Goal: Task Accomplishment & Management: Complete application form

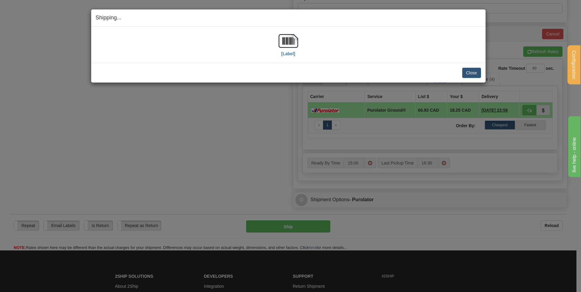
scroll to position [274, 0]
click at [474, 74] on button "Close" at bounding box center [471, 73] width 19 height 10
click at [475, 74] on button "Close" at bounding box center [471, 73] width 19 height 10
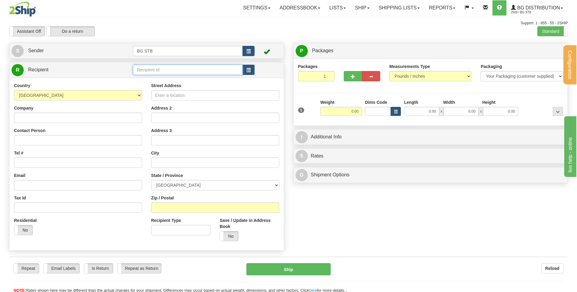
click at [168, 74] on input "text" at bounding box center [187, 70] width 109 height 10
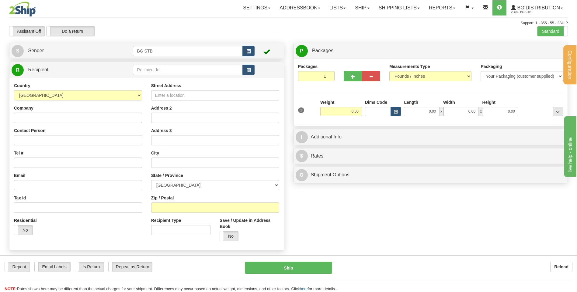
drag, startPoint x: 179, startPoint y: 37, endPoint x: 144, endPoint y: 74, distance: 51.4
click at [144, 76] on td at bounding box center [193, 70] width 121 height 12
click at [145, 71] on input "text" at bounding box center [187, 70] width 109 height 10
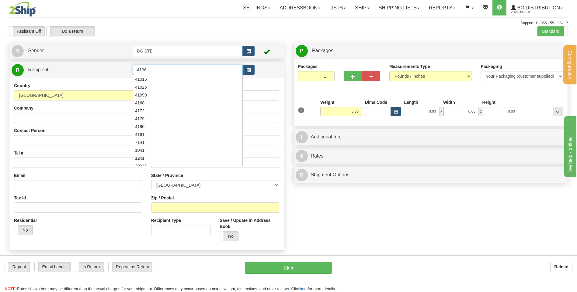
type input "4136"
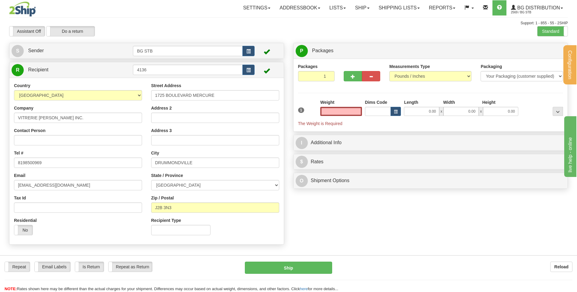
type input "0.00"
click at [339, 70] on div at bounding box center [362, 75] width 46 height 23
click at [352, 75] on span "button" at bounding box center [353, 77] width 4 height 4
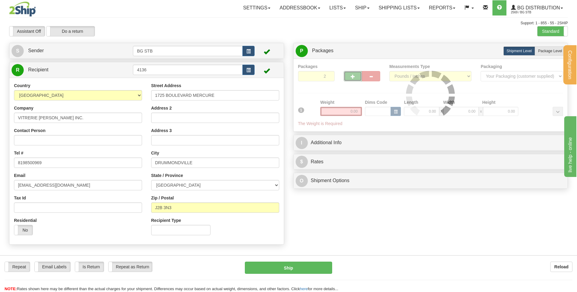
click at [353, 75] on div at bounding box center [430, 96] width 265 height 64
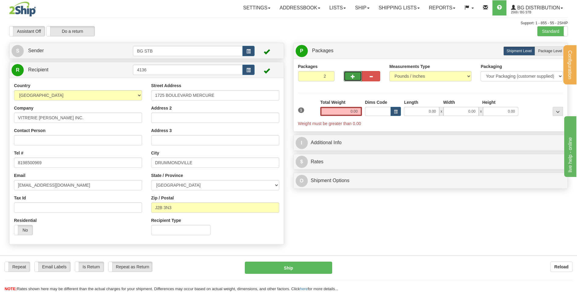
click at [353, 75] on span "button" at bounding box center [353, 77] width 4 height 4
click at [353, 74] on button "button" at bounding box center [353, 76] width 18 height 10
type input "4"
click at [543, 51] on span "Package Level" at bounding box center [550, 51] width 24 height 4
radio input "true"
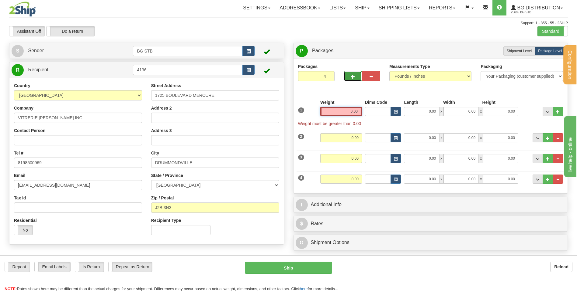
click at [347, 109] on input "0.00" at bounding box center [341, 111] width 42 height 9
type input "4"
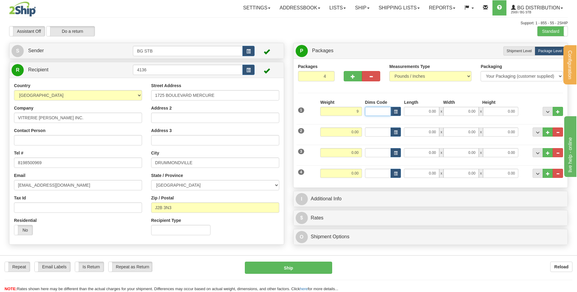
type input "9.00"
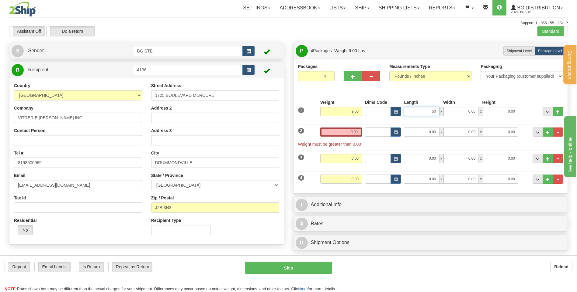
type input "50.00"
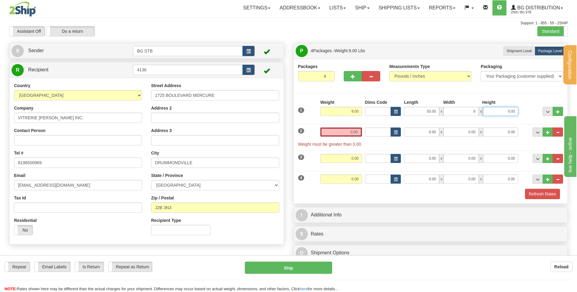
type input "6.00"
type input "11.00"
click at [349, 131] on input "0.00" at bounding box center [341, 132] width 42 height 9
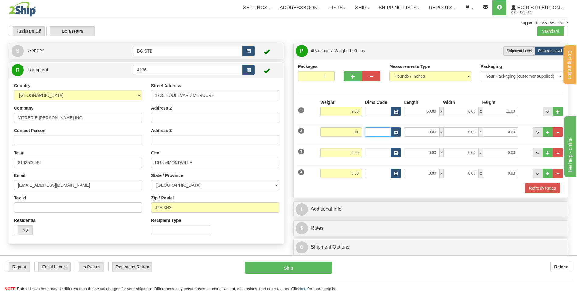
type input "11.00"
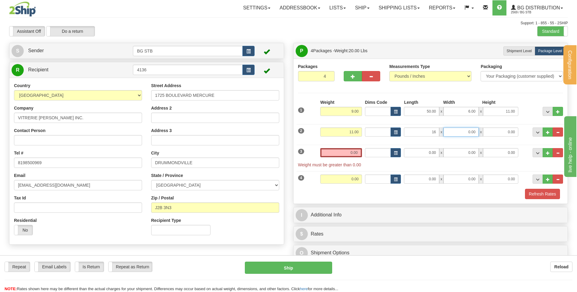
type input "16.00"
type input "10.00"
type input "12.00"
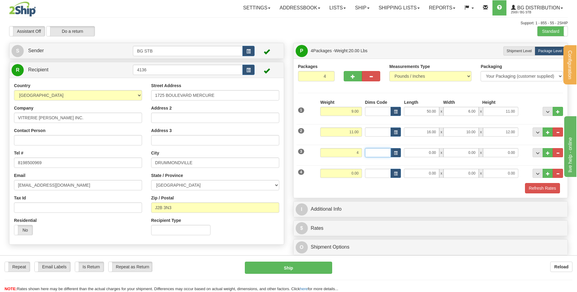
type input "4.00"
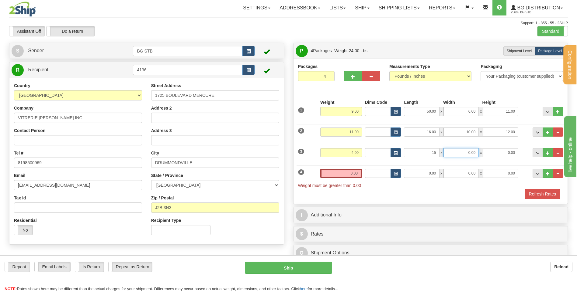
type input "15.00"
type input "5.00"
type input "13.00"
click at [349, 180] on div "Weight 0.00" at bounding box center [341, 176] width 45 height 14
click at [349, 172] on input "0.00" at bounding box center [341, 173] width 42 height 9
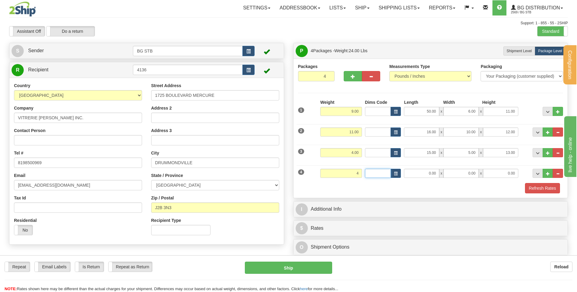
type input "4.00"
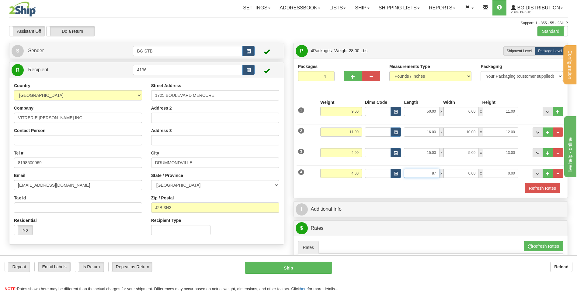
type input "87.00"
type input "2.00"
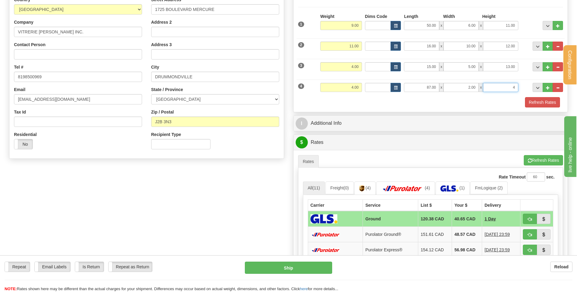
scroll to position [91, 0]
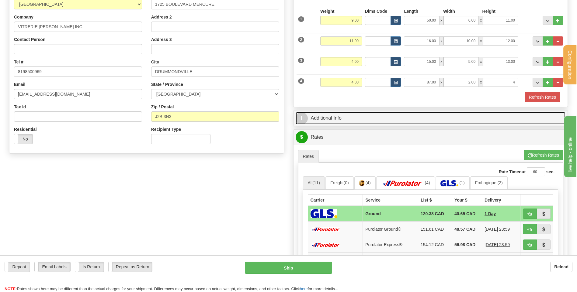
type input "4.00"
click at [345, 123] on link "I Additional Info" at bounding box center [431, 118] width 270 height 12
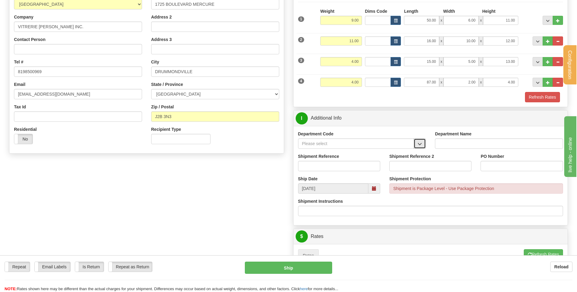
click at [416, 143] on button "button" at bounding box center [419, 144] width 12 height 10
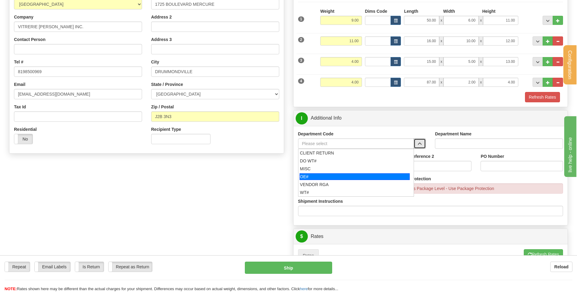
click at [358, 179] on div "OE#" at bounding box center [354, 177] width 110 height 7
type input "OE#"
type input "ORDERS"
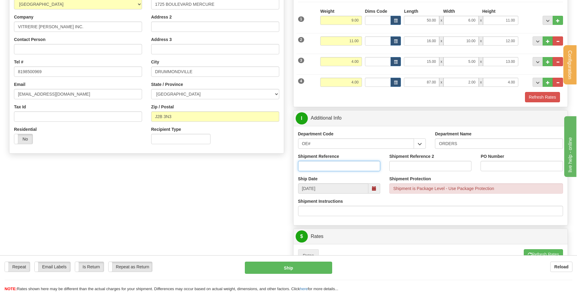
click at [329, 163] on input "Shipment Reference" at bounding box center [339, 166] width 82 height 10
type input "53"
click at [319, 144] on input "OE#" at bounding box center [356, 144] width 116 height 10
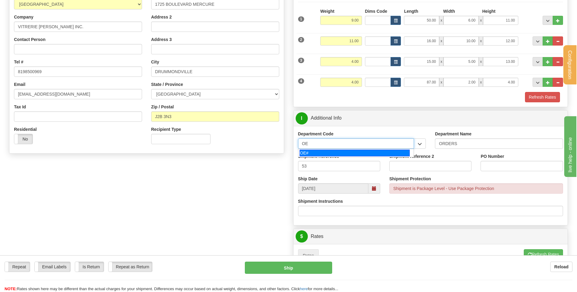
click at [331, 153] on div "OE#" at bounding box center [354, 153] width 110 height 7
type input "OE#"
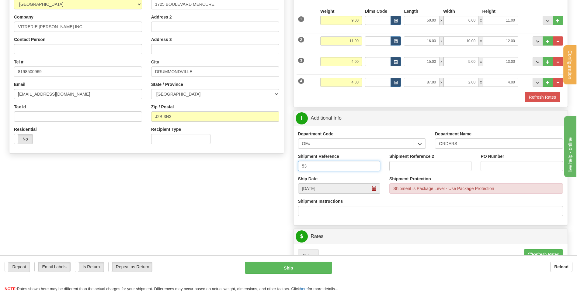
click at [344, 170] on input "53" at bounding box center [339, 166] width 82 height 10
type input "5038909-00"
click at [519, 168] on input "PO Number" at bounding box center [521, 166] width 82 height 10
type input "4"
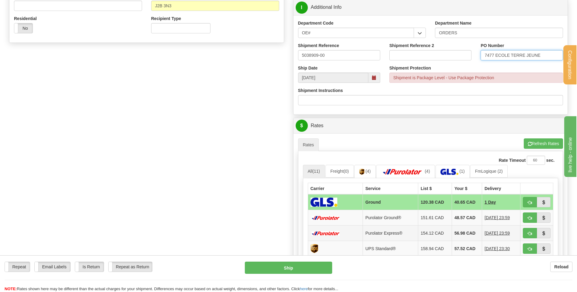
scroll to position [213, 0]
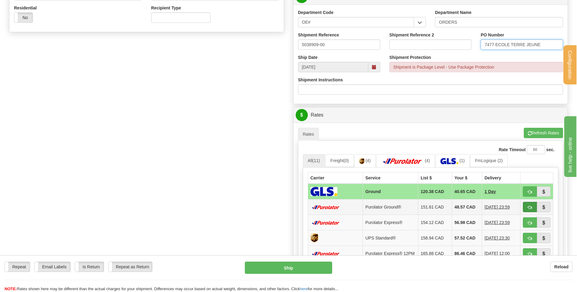
type input "7477 ECOLE TERRE JEUNE"
click at [533, 206] on button "button" at bounding box center [530, 207] width 14 height 10
type input "260"
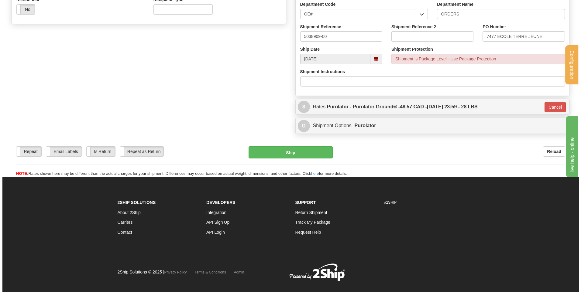
scroll to position [223, 0]
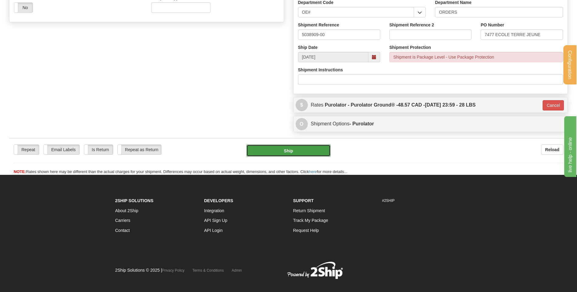
click at [297, 155] on button "Ship" at bounding box center [288, 151] width 84 height 12
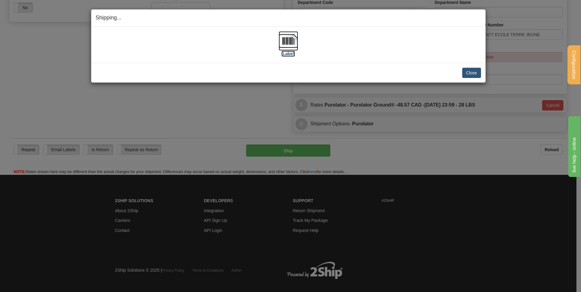
click at [283, 54] on label "[Label]" at bounding box center [289, 54] width 14 height 6
click at [467, 74] on button "Close" at bounding box center [471, 73] width 19 height 10
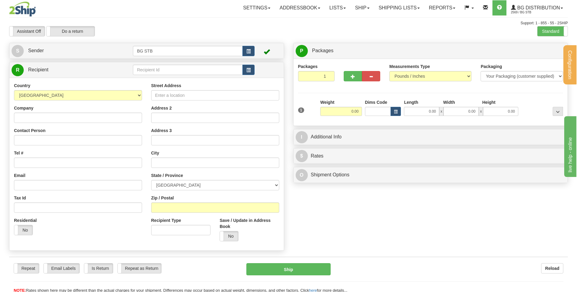
click at [216, 30] on div "Assistant On Assistant Off Do a return Do a return" at bounding box center [123, 31] width 237 height 10
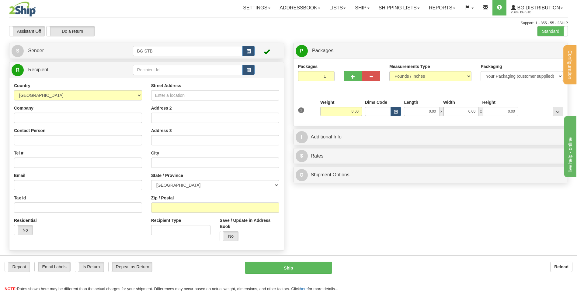
click at [122, 197] on div "Tax Id" at bounding box center [78, 204] width 128 height 18
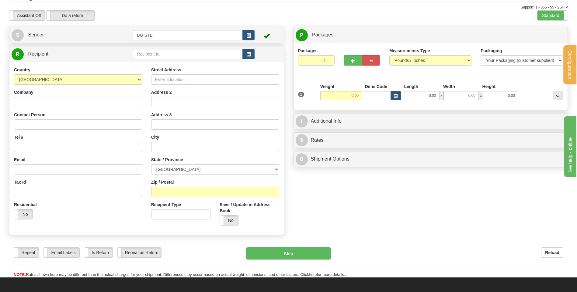
scroll to position [30, 0]
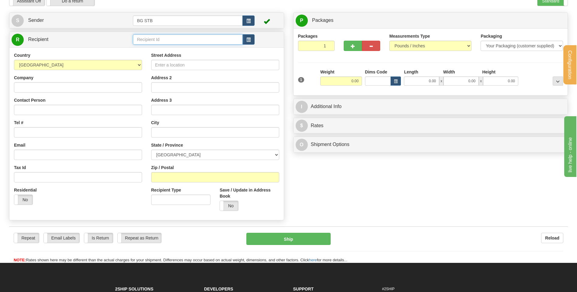
click at [146, 39] on input "text" at bounding box center [187, 39] width 109 height 10
type input "1046"
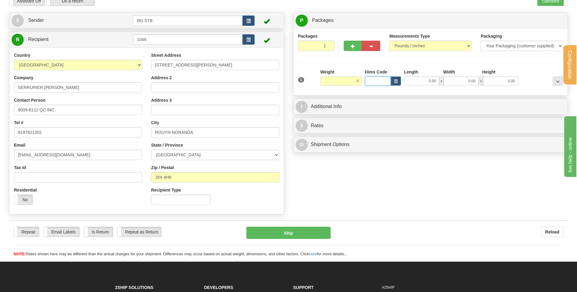
type input "4.00"
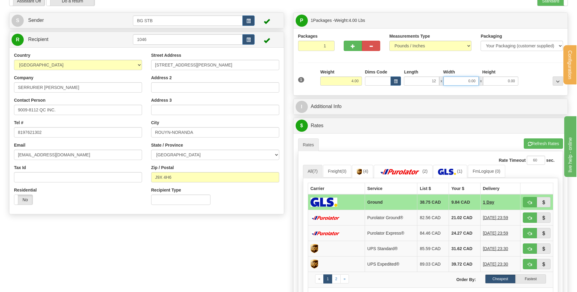
type input "12.00"
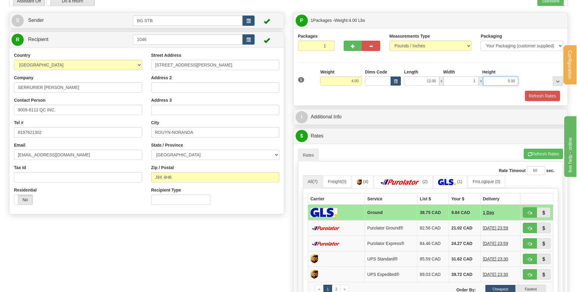
type input "1.00"
type input "2.00"
drag, startPoint x: 477, startPoint y: 83, endPoint x: 446, endPoint y: 85, distance: 30.5
click at [446, 85] on input "1.00" at bounding box center [460, 81] width 35 height 9
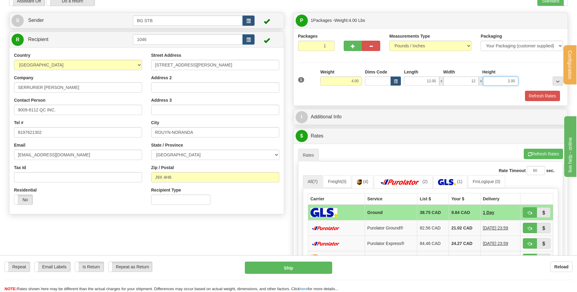
type input "12.00"
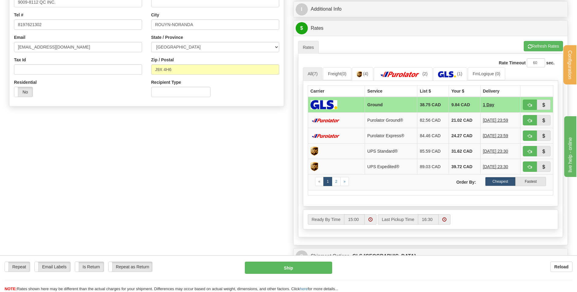
scroll to position [152, 0]
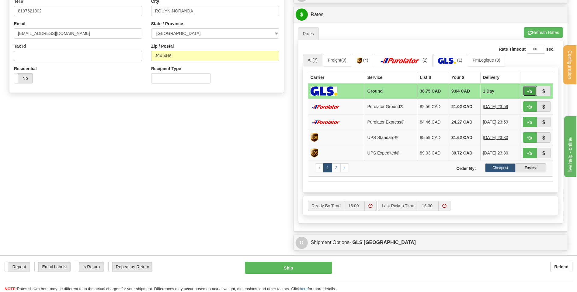
type input "12.00"
click at [532, 92] on button "button" at bounding box center [530, 91] width 14 height 10
type input "1"
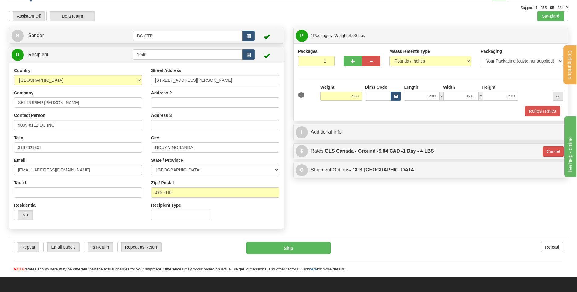
scroll to position [4, 0]
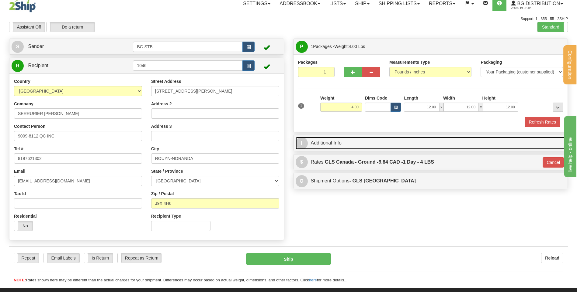
click at [329, 140] on link "I Additional Info" at bounding box center [431, 143] width 270 height 12
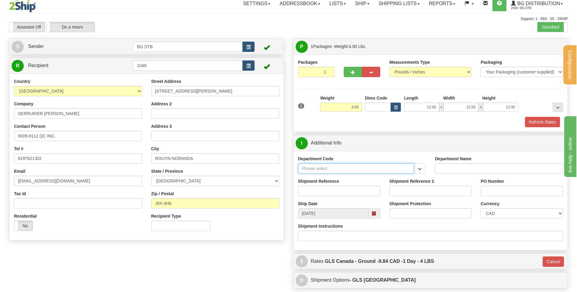
click at [326, 169] on input "Department Code" at bounding box center [356, 169] width 116 height 10
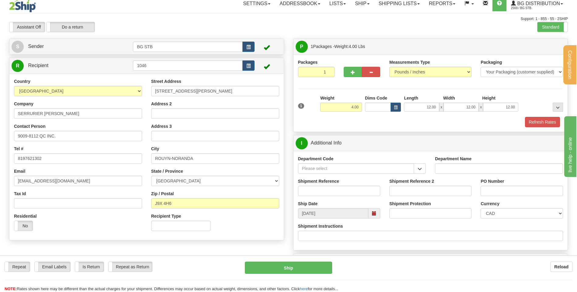
click at [423, 175] on div "Department Code" at bounding box center [361, 167] width 137 height 22
click at [423, 170] on button "button" at bounding box center [419, 169] width 12 height 10
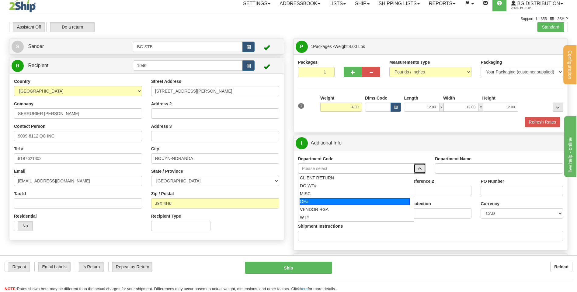
click at [328, 204] on div "OE#" at bounding box center [354, 202] width 110 height 7
type input "OE#"
type input "ORDERS"
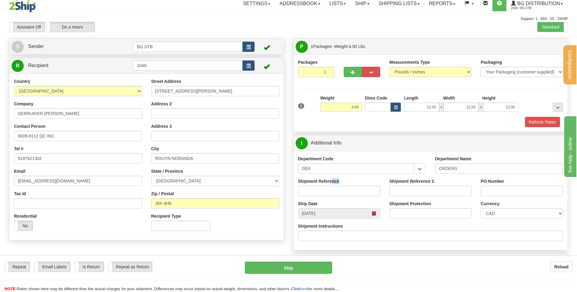
click at [330, 185] on div "Shipment Reference" at bounding box center [339, 187] width 82 height 18
click at [334, 194] on input "Shipment Reference" at bounding box center [339, 191] width 82 height 10
click at [300, 188] on input "800004689" at bounding box center [339, 191] width 82 height 10
click at [308, 190] on input "800004689" at bounding box center [339, 191] width 82 height 10
click at [340, 193] on input "80004689" at bounding box center [339, 191] width 82 height 10
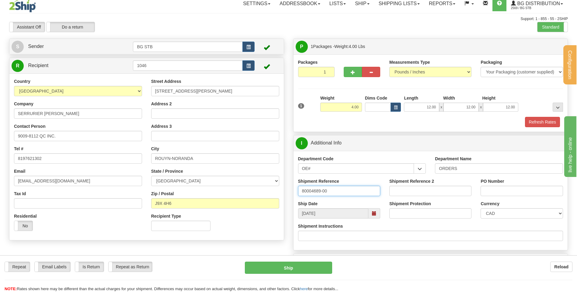
type input "80004689-00"
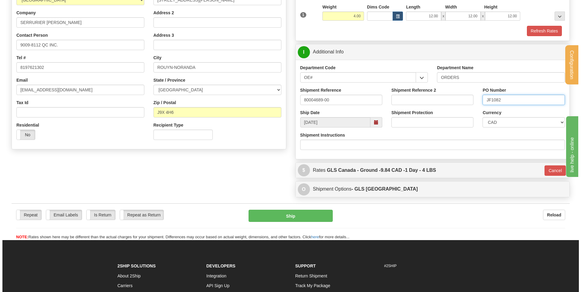
scroll to position [126, 0]
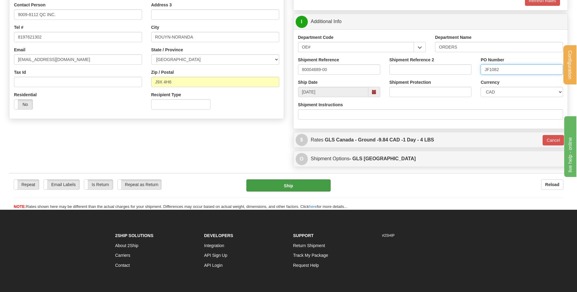
type input "JF1082"
click at [292, 186] on button "Ship" at bounding box center [288, 186] width 84 height 12
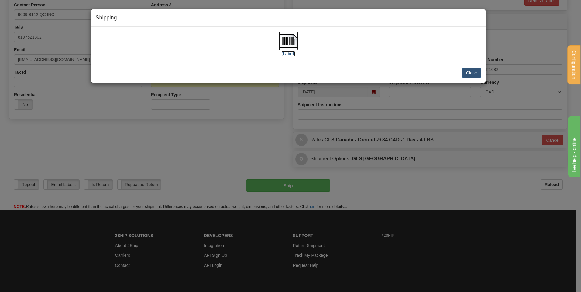
click at [292, 53] on label "[Label]" at bounding box center [289, 54] width 14 height 6
click at [471, 71] on button "Close" at bounding box center [471, 73] width 19 height 10
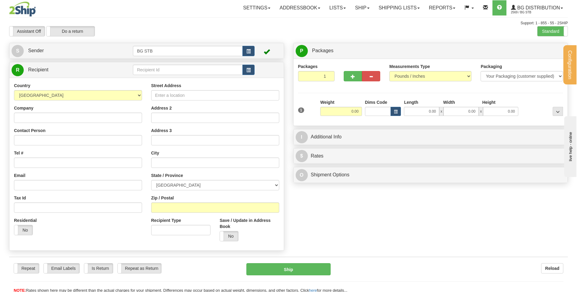
click at [196, 64] on td at bounding box center [193, 70] width 121 height 12
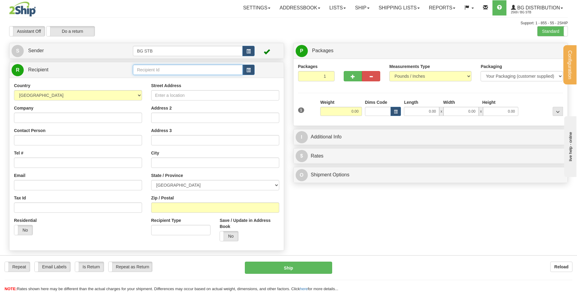
click at [192, 69] on input "text" at bounding box center [187, 70] width 109 height 10
type input "7014"
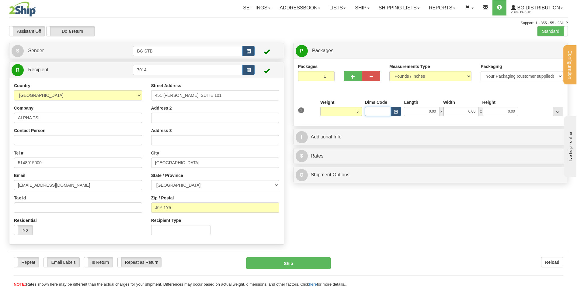
type input "6.00"
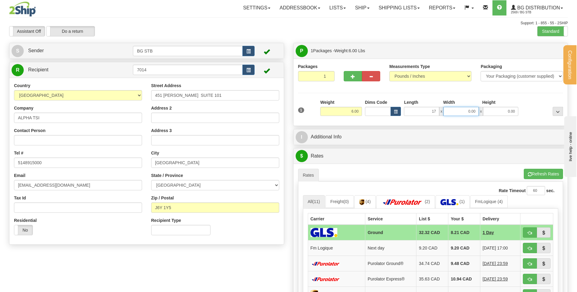
type input "17.00"
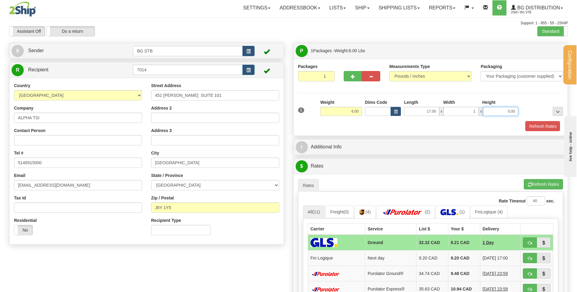
type input "1.00"
type input "0.00"
click at [472, 112] on input "1.00" at bounding box center [460, 111] width 35 height 9
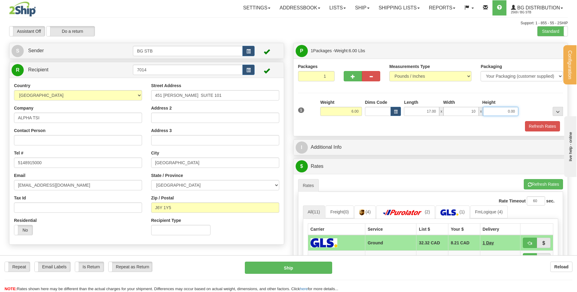
type input "10.00"
type input "11.00"
drag, startPoint x: 316, startPoint y: 139, endPoint x: 315, endPoint y: 147, distance: 8.0
click at [316, 143] on div "P Packages 1 Packages - Weight: 6.00 Lbs Shipment Level Shipm. Package Level Pa…" at bounding box center [431, 224] width 284 height 363
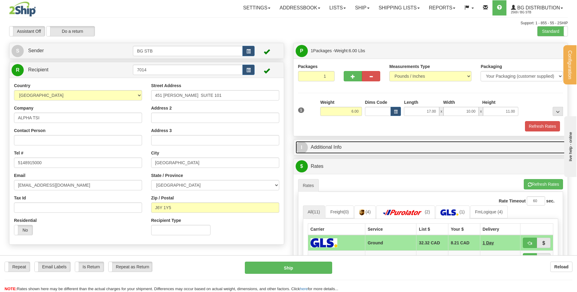
click at [315, 150] on link "I Additional Info" at bounding box center [431, 147] width 270 height 12
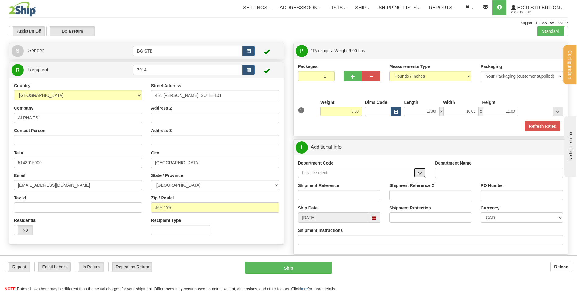
click at [417, 175] on button "button" at bounding box center [419, 173] width 12 height 10
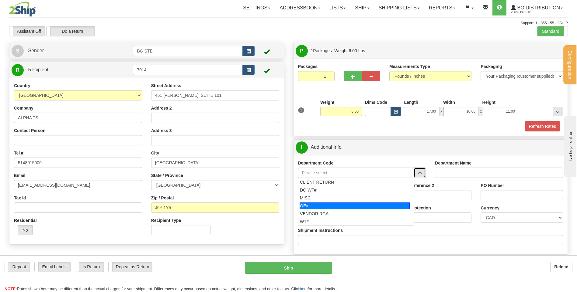
click at [344, 206] on div "OE#" at bounding box center [354, 206] width 110 height 7
type input "OE#"
type input "ORDERS"
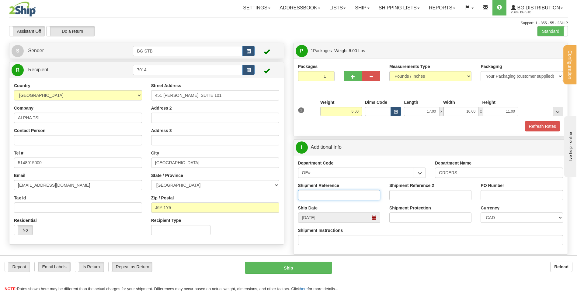
click at [344, 197] on input "Shipment Reference" at bounding box center [339, 195] width 82 height 10
click at [326, 195] on input "80004699" at bounding box center [339, 195] width 82 height 10
type input "80004699-00"
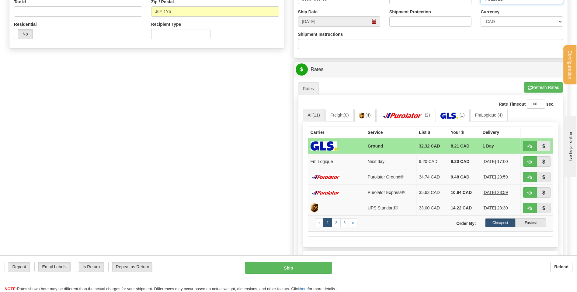
scroll to position [213, 0]
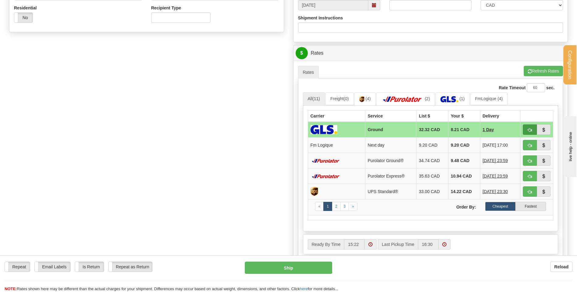
type input "PO22721"
click at [527, 130] on span "button" at bounding box center [529, 130] width 4 height 4
type input "1"
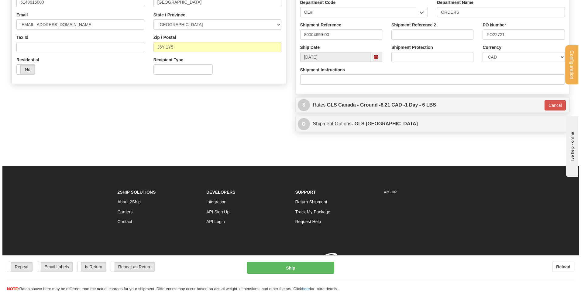
scroll to position [170, 0]
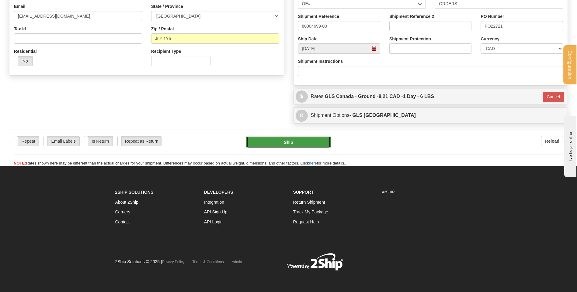
click at [315, 141] on button "Ship" at bounding box center [288, 142] width 84 height 12
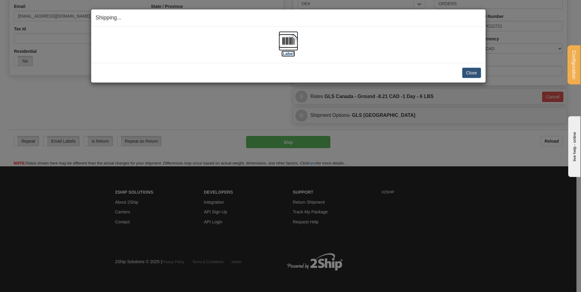
click at [290, 53] on label "[Label]" at bounding box center [289, 54] width 14 height 6
click at [470, 73] on button "Close" at bounding box center [471, 73] width 19 height 10
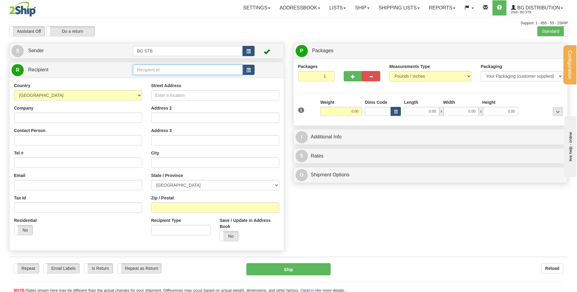
click at [183, 67] on input "text" at bounding box center [187, 70] width 109 height 10
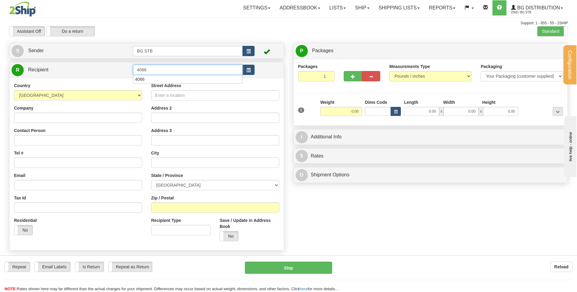
type input "4066"
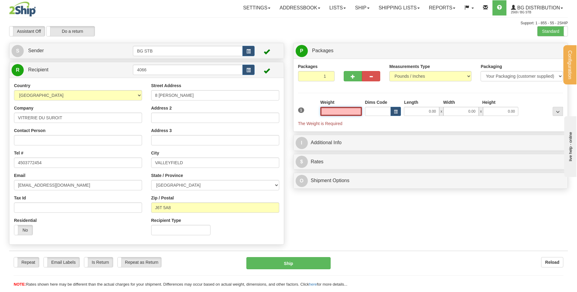
scroll to position [30, 0]
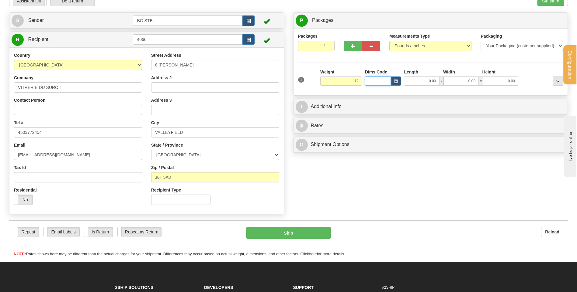
type input "12.00"
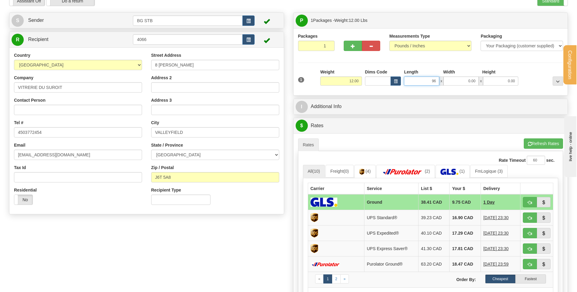
type input "96.00"
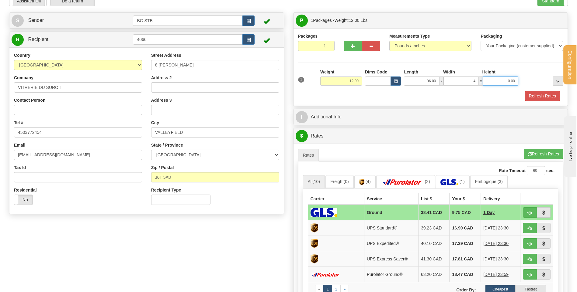
type input "4.00"
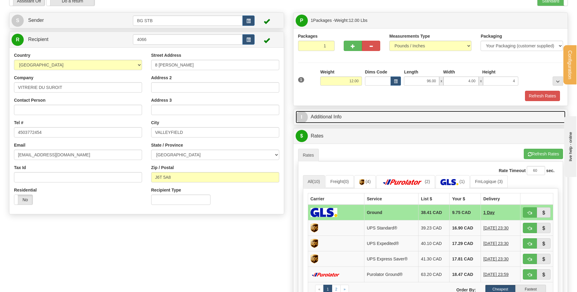
type input "4.00"
click at [328, 116] on link "I Additional Info" at bounding box center [431, 117] width 270 height 12
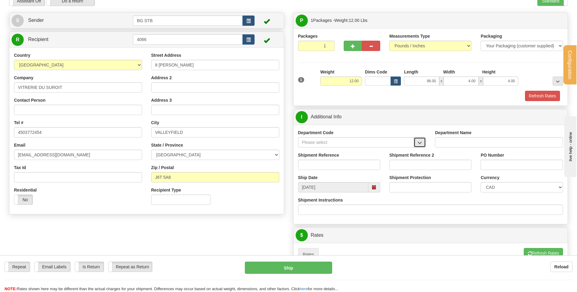
click at [418, 142] on span "button" at bounding box center [419, 143] width 4 height 4
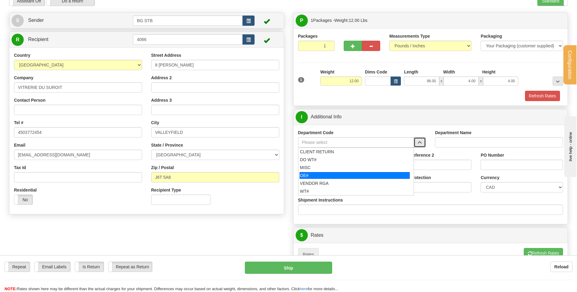
click at [340, 173] on div "OE#" at bounding box center [354, 175] width 110 height 7
type input "OE#"
type input "ORDERS"
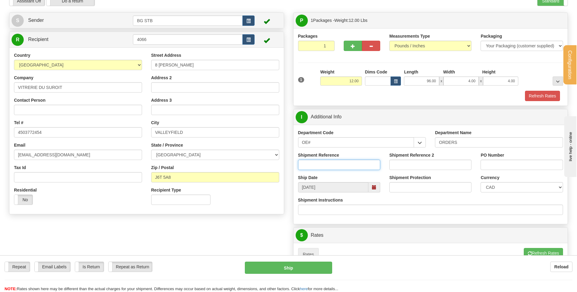
click at [344, 160] on input "Shipment Reference" at bounding box center [339, 165] width 82 height 10
type input "80004700-00"
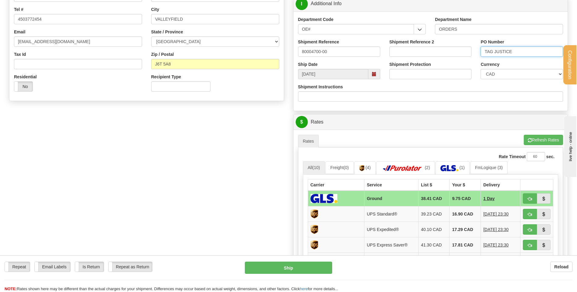
scroll to position [152, 0]
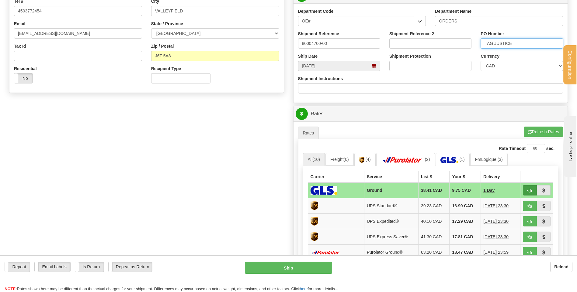
type input "TAG JUSTICE"
click at [526, 188] on button "button" at bounding box center [530, 190] width 14 height 10
type input "1"
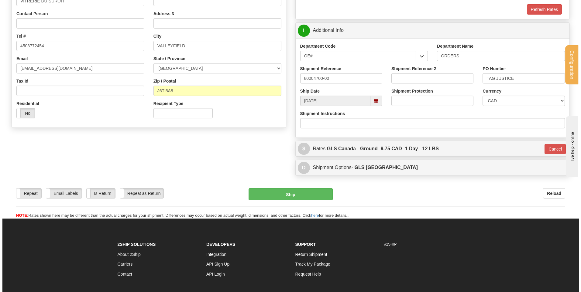
scroll to position [122, 0]
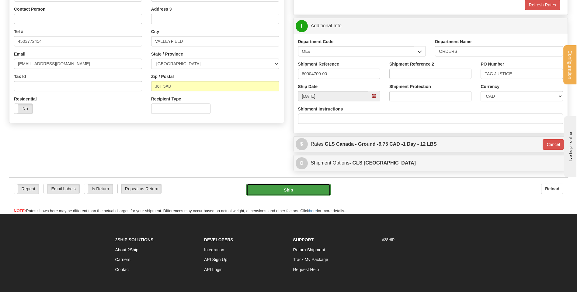
click at [296, 189] on button "Ship" at bounding box center [288, 190] width 84 height 12
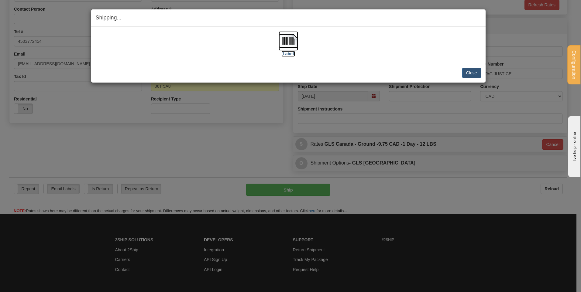
drag, startPoint x: 442, startPoint y: 79, endPoint x: 284, endPoint y: 54, distance: 160.0
click at [284, 54] on label "[Label]" at bounding box center [289, 54] width 14 height 6
click at [285, 54] on label "[Label]" at bounding box center [289, 54] width 14 height 6
click at [466, 73] on button "Close" at bounding box center [471, 73] width 19 height 10
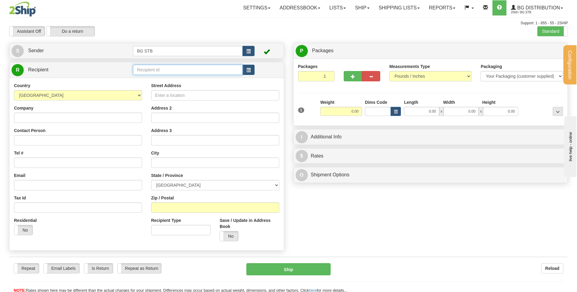
click at [169, 70] on input "text" at bounding box center [187, 70] width 109 height 10
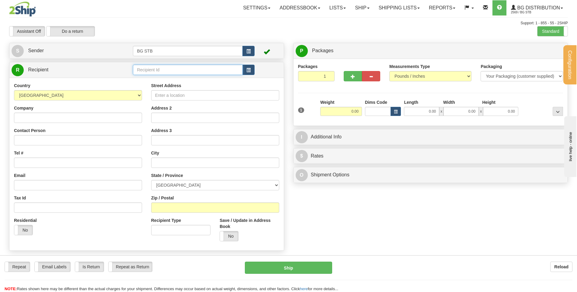
drag, startPoint x: 144, startPoint y: 73, endPoint x: 140, endPoint y: 71, distance: 4.8
click at [144, 73] on input "text" at bounding box center [187, 70] width 109 height 10
type input "4178"
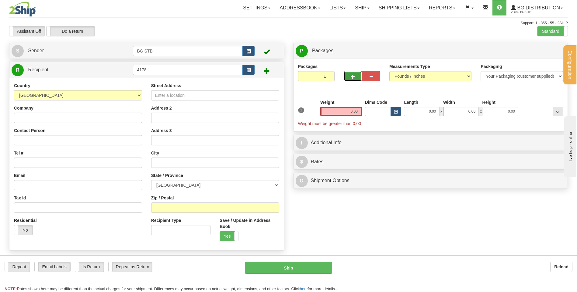
click at [349, 74] on button "button" at bounding box center [353, 76] width 18 height 10
click at [349, 74] on div "Packages 2 1 Measurements Type" at bounding box center [430, 96] width 265 height 64
click at [349, 74] on button "button" at bounding box center [353, 76] width 18 height 10
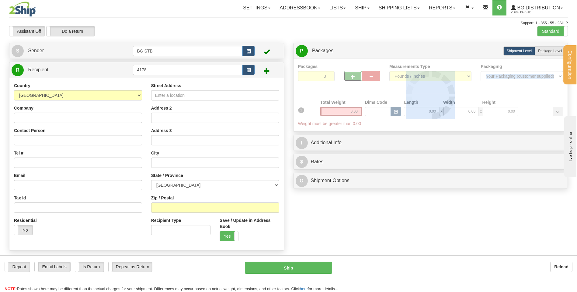
click at [349, 74] on button "button" at bounding box center [353, 76] width 18 height 10
type input "4"
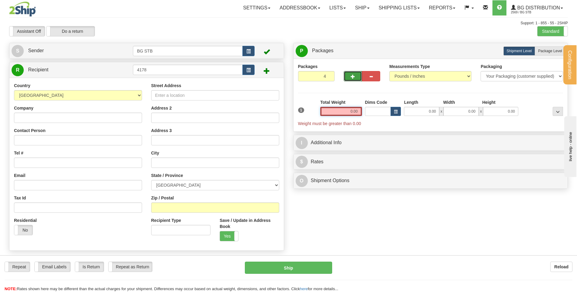
click at [361, 112] on input "0.00" at bounding box center [341, 111] width 42 height 9
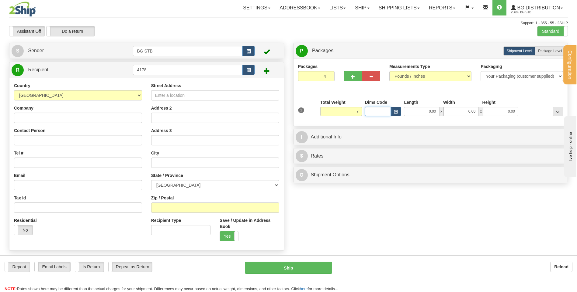
type input "7.00"
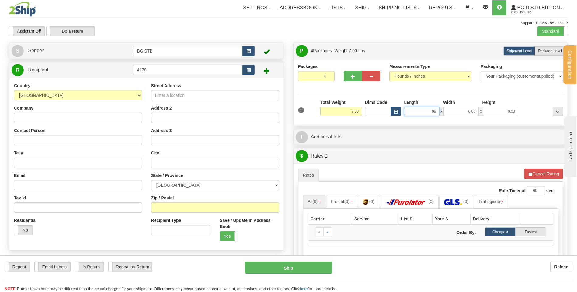
type input "96.00"
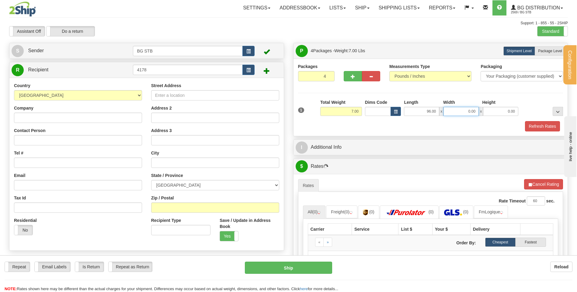
click at [472, 109] on input "0.00" at bounding box center [460, 111] width 35 height 9
type input "4.00"
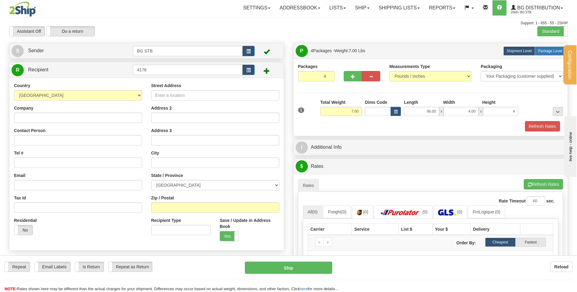
type input "4.00"
click at [555, 51] on span "Package Level" at bounding box center [550, 51] width 24 height 4
radio input "true"
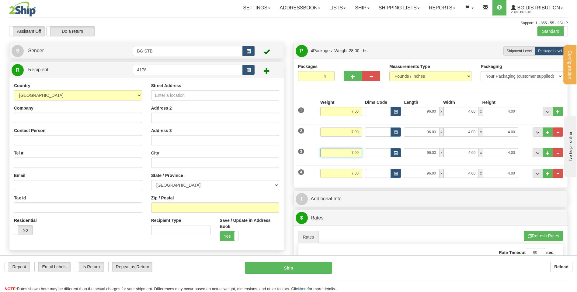
drag, startPoint x: 360, startPoint y: 153, endPoint x: 343, endPoint y: 151, distance: 16.6
click at [343, 151] on input "7.00" at bounding box center [341, 152] width 42 height 9
type input "4.00"
drag, startPoint x: 359, startPoint y: 172, endPoint x: 348, endPoint y: 177, distance: 11.9
click at [348, 177] on input "7.00" at bounding box center [341, 173] width 42 height 9
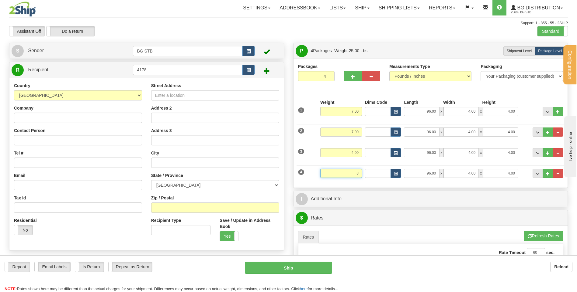
type input "84.00"
type input "14.00"
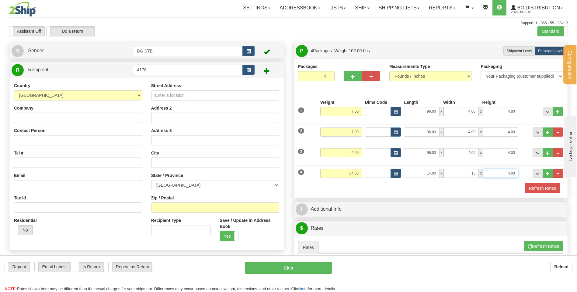
type input "13.00"
type input "12.00"
click at [176, 95] on input "Street Address" at bounding box center [215, 95] width 128 height 10
type input "4001 MONTE MAJOR"
click at [180, 161] on input "text" at bounding box center [215, 163] width 128 height 10
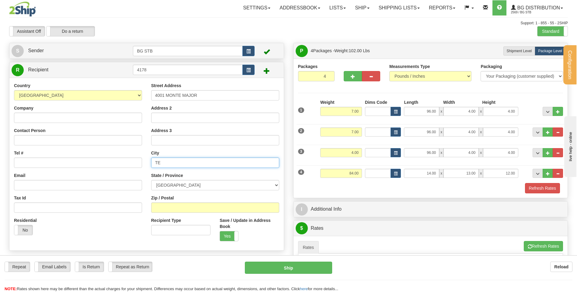
click button "Delete" at bounding box center [0, 0] width 0 height 0
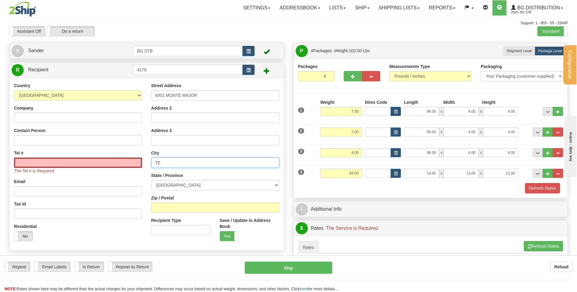
drag, startPoint x: 181, startPoint y: 163, endPoint x: 213, endPoint y: 155, distance: 33.5
click at [163, 158] on input "TE" at bounding box center [215, 163] width 128 height 10
type input "[GEOGRAPHIC_DATA]"
click at [185, 187] on select "[GEOGRAPHIC_DATA] [GEOGRAPHIC_DATA] [GEOGRAPHIC_DATA] [GEOGRAPHIC_DATA] [GEOGRA…" at bounding box center [215, 185] width 128 height 10
select select "QC"
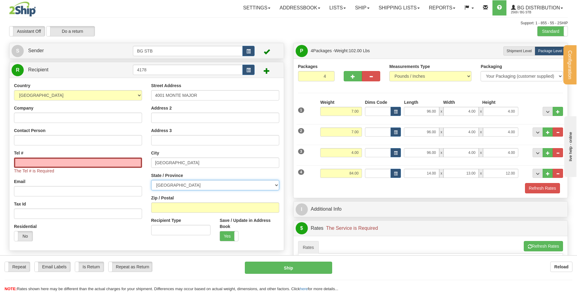
click at [151, 180] on select "[GEOGRAPHIC_DATA] [GEOGRAPHIC_DATA] [GEOGRAPHIC_DATA] [GEOGRAPHIC_DATA] [GEOGRA…" at bounding box center [215, 185] width 128 height 10
click at [43, 164] on input "Tel #" at bounding box center [78, 163] width 128 height 10
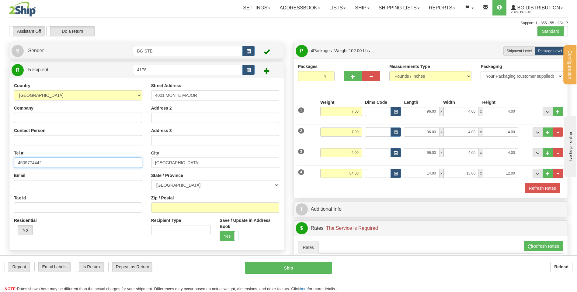
type input "4509774442"
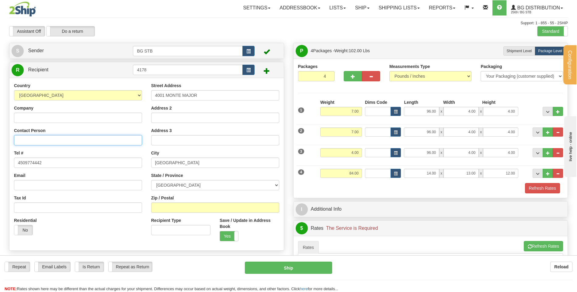
drag, startPoint x: 38, startPoint y: 138, endPoint x: 40, endPoint y: 142, distance: 4.6
click at [38, 138] on input "Contact Person" at bounding box center [78, 140] width 128 height 10
drag, startPoint x: 71, startPoint y: 138, endPoint x: -9, endPoint y: 124, distance: 82.0
click at [0, 124] on html "Training Course Close Configuration My Configuration Panel Close" at bounding box center [288, 146] width 577 height 292
type input "VITRERIE BOREALE INC"
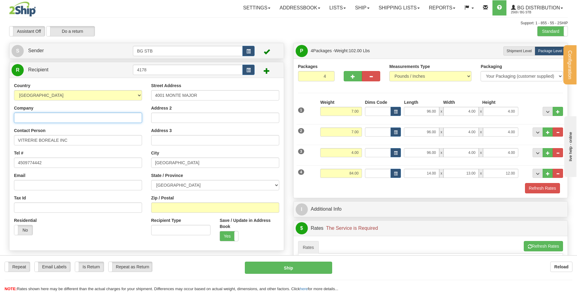
click at [110, 117] on input "Company" at bounding box center [78, 118] width 128 height 10
paste input "VITRERIE BOREALE INC"
type input "VITRERIE BOREALE INC"
click at [166, 203] on div "Zip / Postal" at bounding box center [215, 204] width 128 height 18
click at [164, 206] on input "Zip / Postal" at bounding box center [215, 208] width 128 height 10
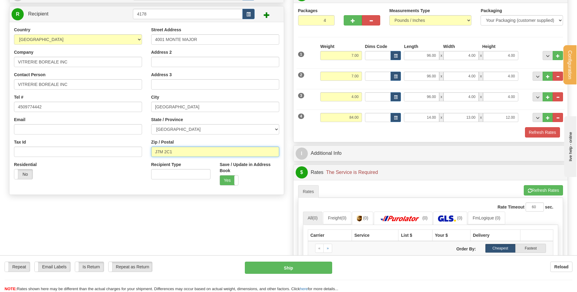
scroll to position [61, 0]
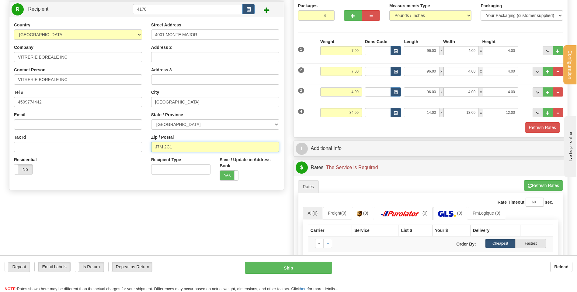
type input "J7M 2C1"
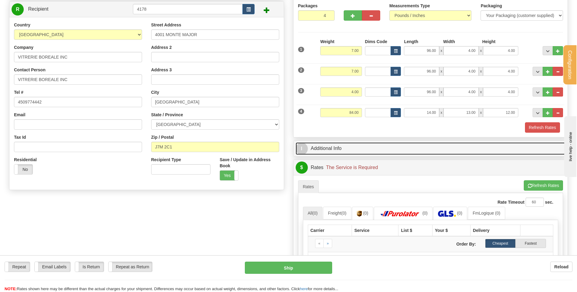
click at [327, 147] on link "I Additional Info" at bounding box center [431, 149] width 270 height 12
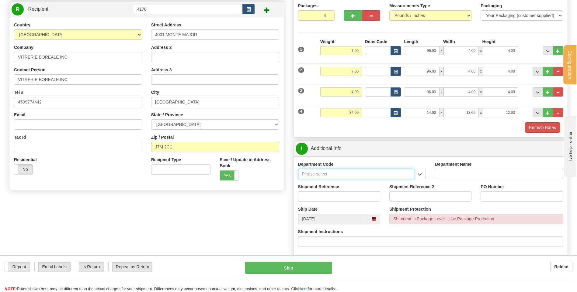
click at [331, 172] on input "Department Code" at bounding box center [356, 174] width 116 height 10
drag, startPoint x: 418, startPoint y: 170, endPoint x: 413, endPoint y: 176, distance: 8.1
click at [418, 170] on button "button" at bounding box center [419, 174] width 12 height 10
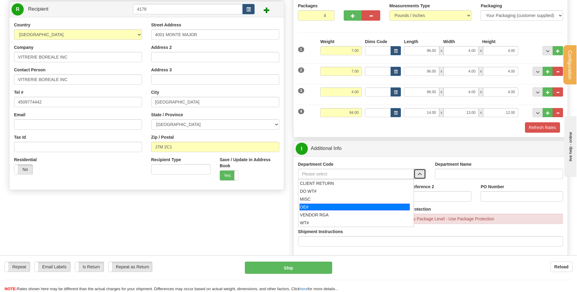
click at [375, 206] on div "OE#" at bounding box center [354, 207] width 110 height 7
type input "OE#"
type input "ORDERS"
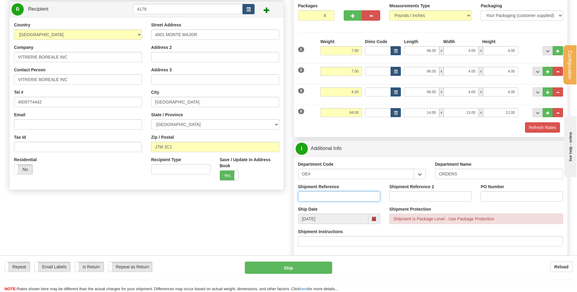
click at [328, 194] on input "Shipment Reference" at bounding box center [339, 197] width 82 height 10
type input "80004684-00"
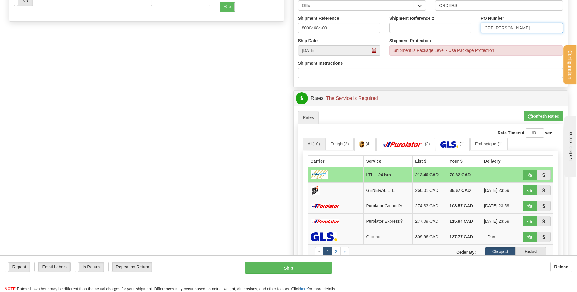
scroll to position [243, 0]
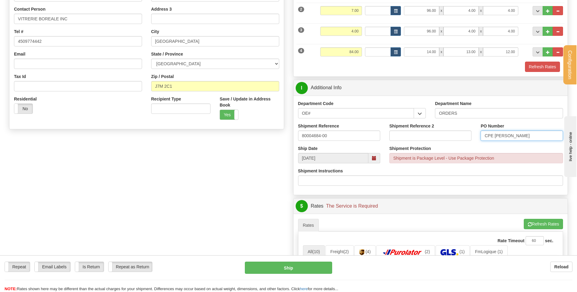
type input "CPE BRIN DE FOIN"
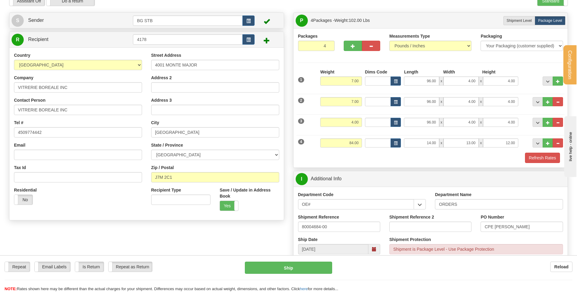
scroll to position [0, 0]
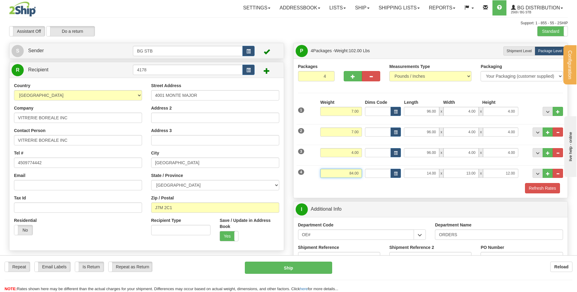
drag, startPoint x: 361, startPoint y: 175, endPoint x: 339, endPoint y: 178, distance: 22.1
click at [339, 178] on input "84.00" at bounding box center [341, 173] width 42 height 9
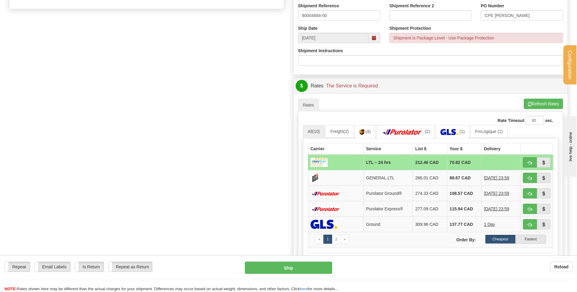
scroll to position [243, 0]
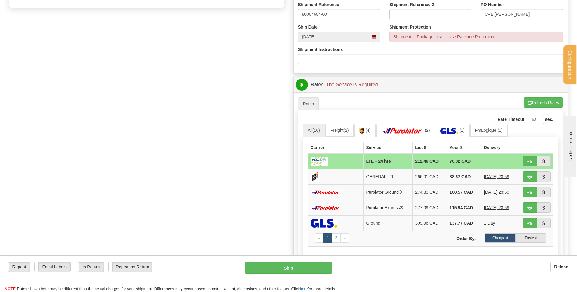
click at [536, 100] on li "Refresh Rates Cancel Rating" at bounding box center [543, 103] width 39 height 10
type input "8.00"
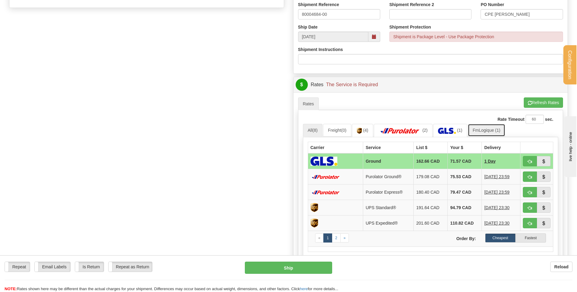
click at [494, 134] on link "FmLogique (1)" at bounding box center [486, 130] width 37 height 13
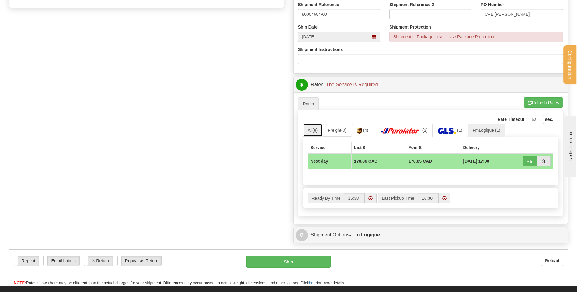
click at [311, 129] on link "All (8)" at bounding box center [313, 130] width 20 height 13
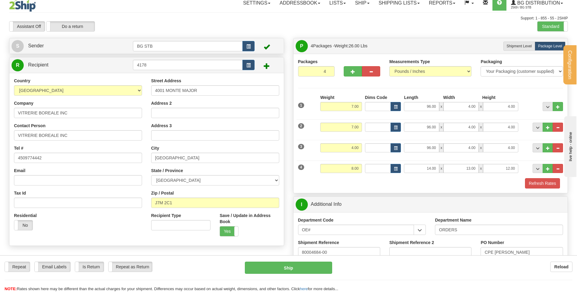
scroll to position [0, 0]
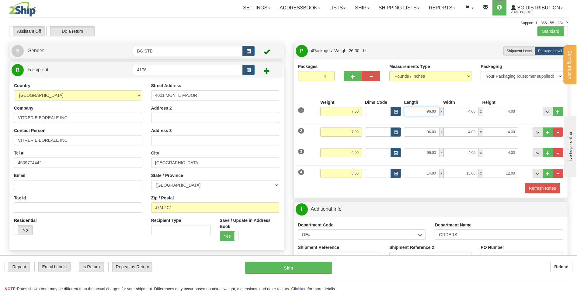
click at [417, 110] on input "96.00" at bounding box center [421, 111] width 35 height 9
click at [420, 131] on input "96.00" at bounding box center [421, 132] width 35 height 9
click at [421, 147] on div "3 Weight 4.00 Dims Code Length Width Height" at bounding box center [430, 152] width 268 height 20
click at [421, 150] on input "96.00" at bounding box center [421, 152] width 35 height 9
click at [418, 169] on input "14.00" at bounding box center [421, 173] width 35 height 9
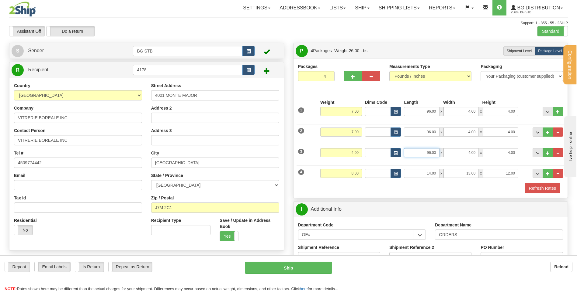
click at [423, 156] on input "96.00" at bounding box center [421, 152] width 35 height 9
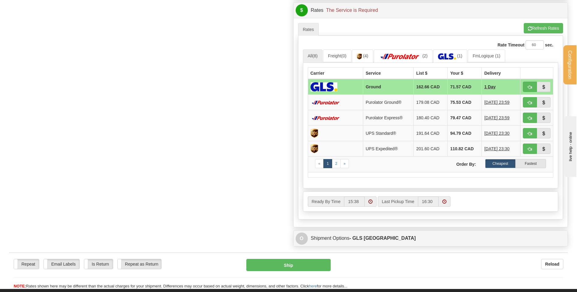
scroll to position [304, 0]
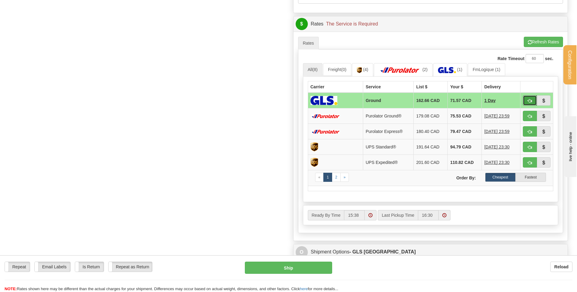
click at [530, 101] on span "button" at bounding box center [529, 101] width 4 height 4
type input "1"
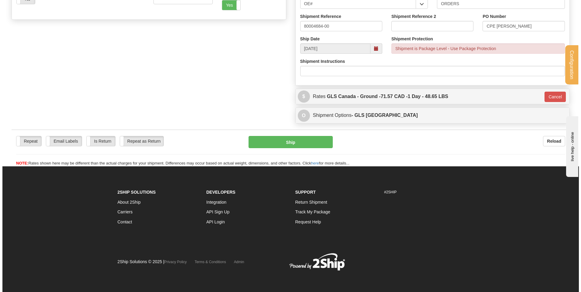
scroll to position [232, 0]
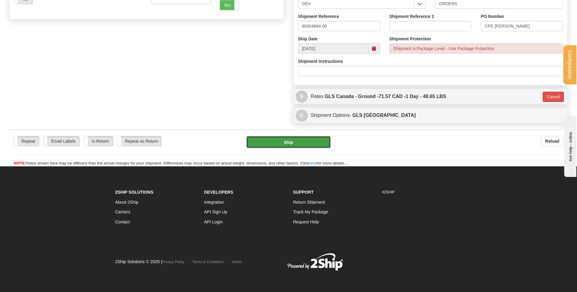
click at [316, 139] on button "Ship" at bounding box center [288, 142] width 84 height 12
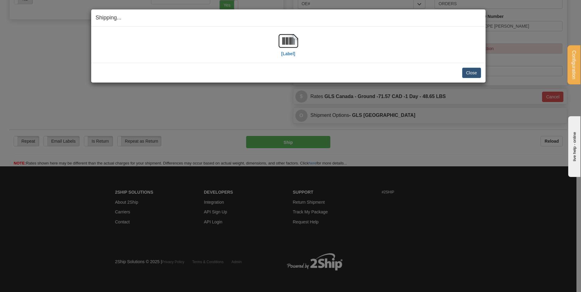
click at [296, 54] on div "[Label]" at bounding box center [288, 44] width 19 height 27
click at [294, 54] on label "[Label]" at bounding box center [289, 54] width 14 height 6
click at [289, 53] on label "[Label]" at bounding box center [289, 54] width 14 height 6
click at [472, 77] on button "Close" at bounding box center [471, 73] width 19 height 10
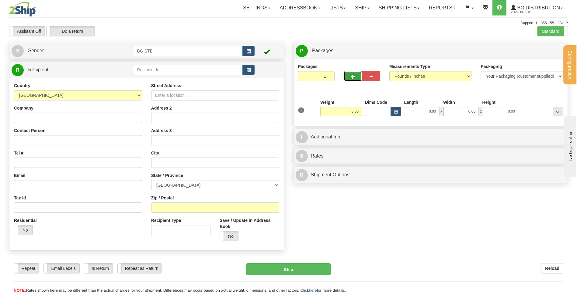
click at [353, 75] on span "button" at bounding box center [353, 77] width 4 height 4
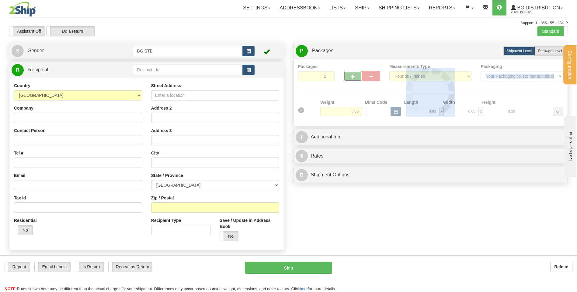
click at [353, 75] on div at bounding box center [430, 93] width 265 height 58
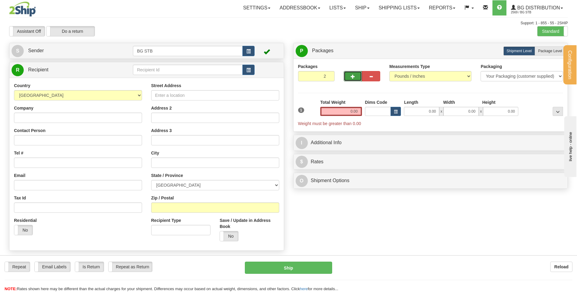
click at [352, 74] on button "button" at bounding box center [353, 76] width 18 height 10
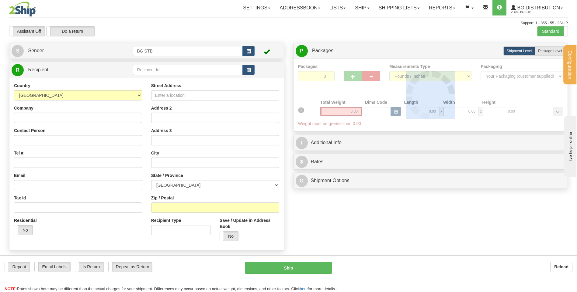
click at [352, 74] on div at bounding box center [430, 96] width 265 height 64
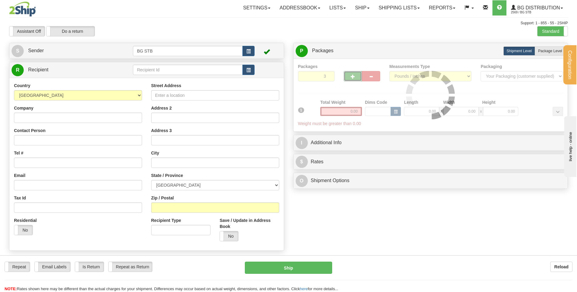
click at [352, 74] on button "button" at bounding box center [353, 76] width 18 height 10
type input "4"
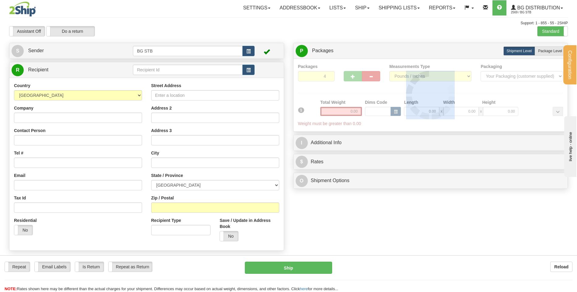
click at [352, 74] on div at bounding box center [430, 96] width 265 height 64
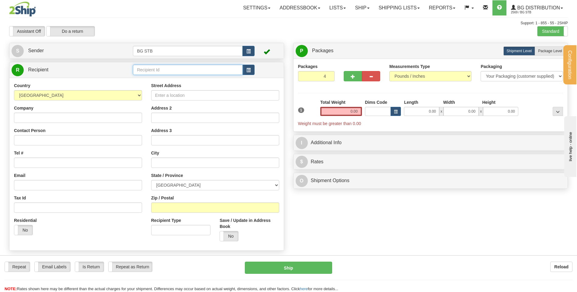
click at [177, 67] on input "text" at bounding box center [187, 70] width 109 height 10
type input "5549"
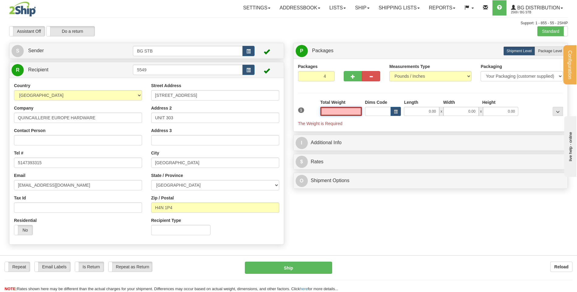
click at [347, 110] on input "text" at bounding box center [341, 111] width 42 height 9
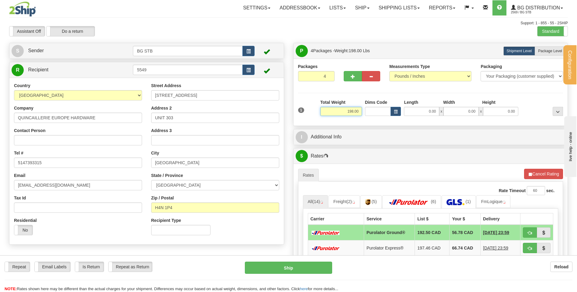
drag, startPoint x: 358, startPoint y: 111, endPoint x: 330, endPoint y: 113, distance: 28.6
click at [330, 113] on input "198.00" at bounding box center [341, 111] width 42 height 9
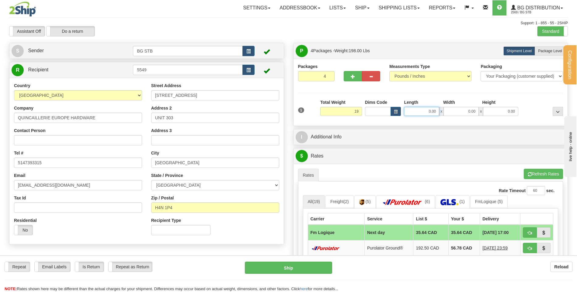
type input "19.00"
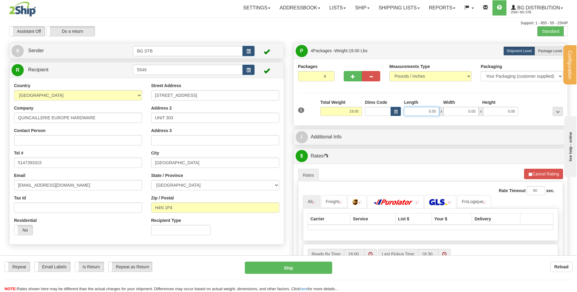
click at [418, 108] on input "0.00" at bounding box center [421, 111] width 35 height 9
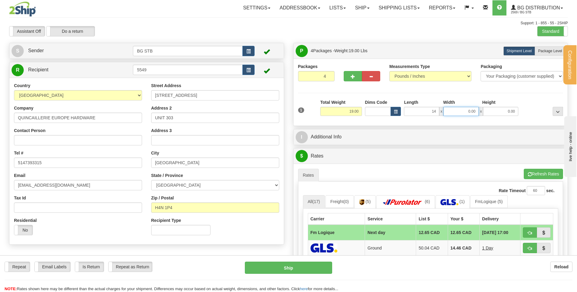
type input "14.00"
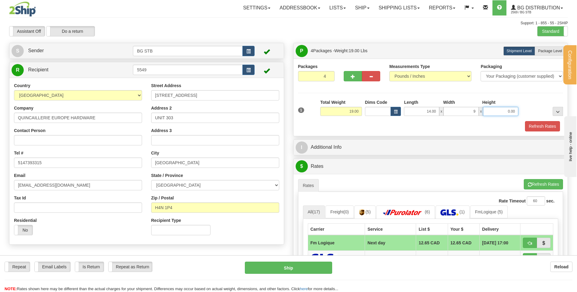
type input "9.00"
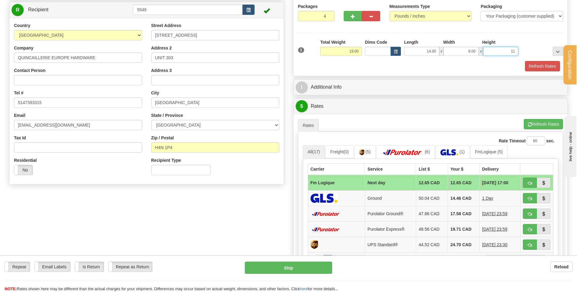
scroll to position [61, 0]
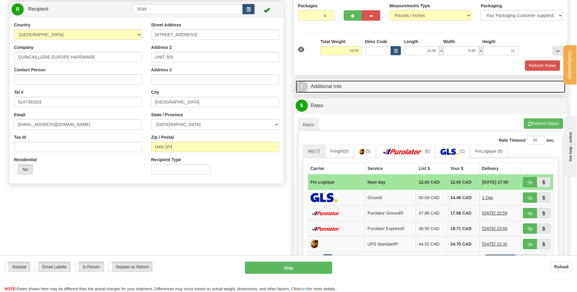
type input "11.00"
click at [352, 88] on link "I Additional Info" at bounding box center [431, 87] width 270 height 12
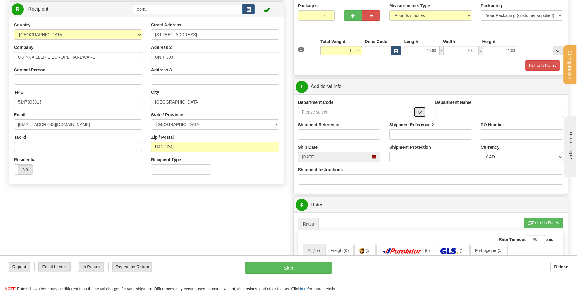
click at [416, 114] on button "button" at bounding box center [419, 112] width 12 height 10
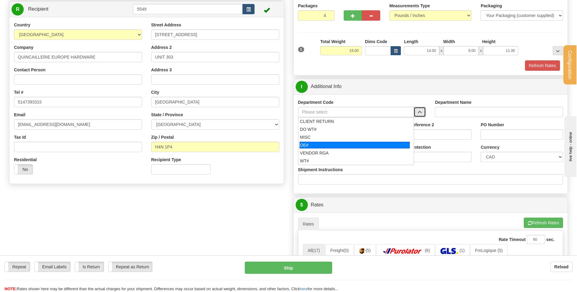
click at [329, 143] on div "OE#" at bounding box center [354, 145] width 110 height 7
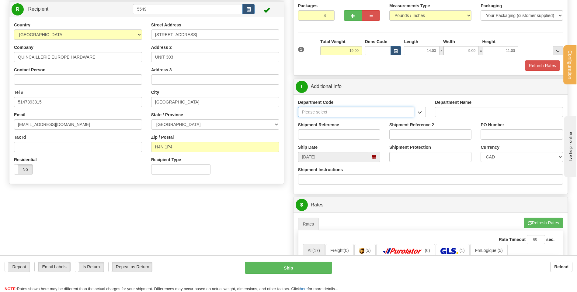
type input "OE#"
type input "ORDERS"
click at [329, 134] on input "Shipment Reference" at bounding box center [339, 135] width 82 height 10
type input "80004691-00"
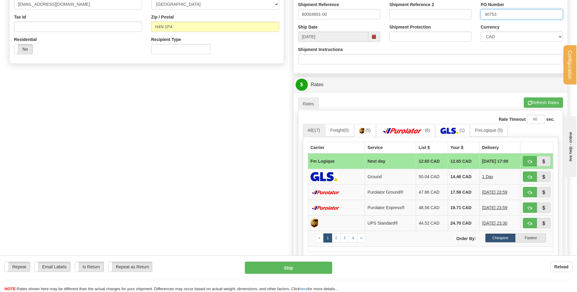
scroll to position [182, 0]
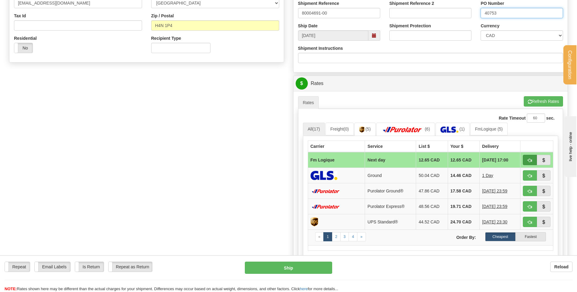
type input "40753"
click at [526, 162] on button "button" at bounding box center [530, 160] width 14 height 10
type input "jour"
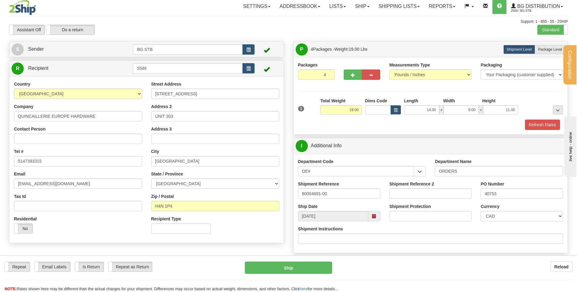
scroll to position [0, 0]
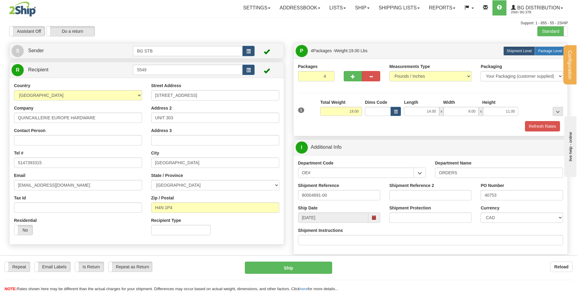
click at [546, 52] on span "Package Level" at bounding box center [550, 51] width 24 height 4
radio input "true"
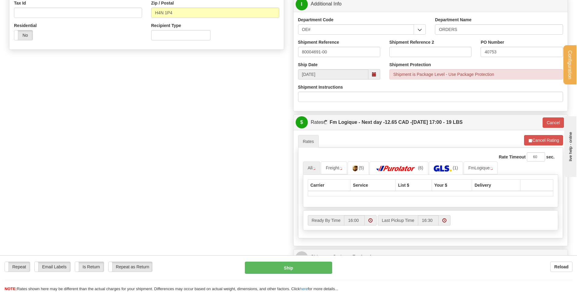
scroll to position [213, 0]
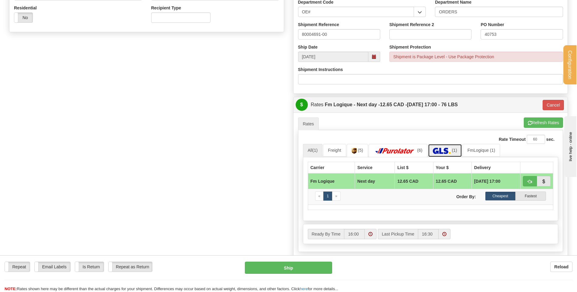
click at [447, 150] on img at bounding box center [442, 151] width 18 height 6
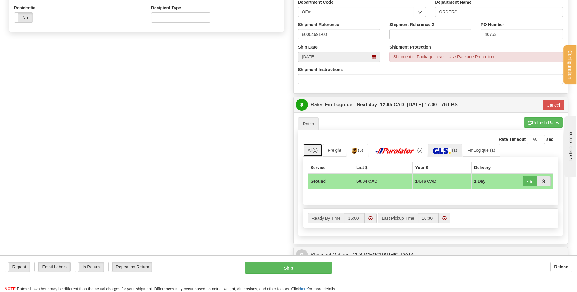
click at [314, 153] on span "(1)" at bounding box center [314, 150] width 5 height 5
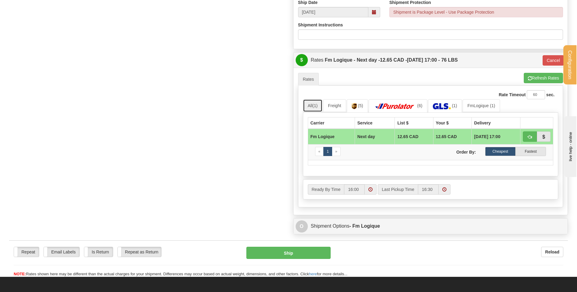
scroll to position [243, 0]
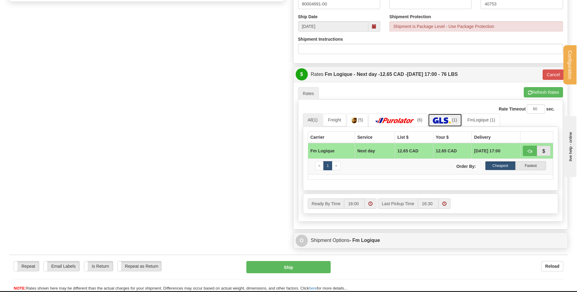
click at [451, 123] on img at bounding box center [442, 121] width 18 height 6
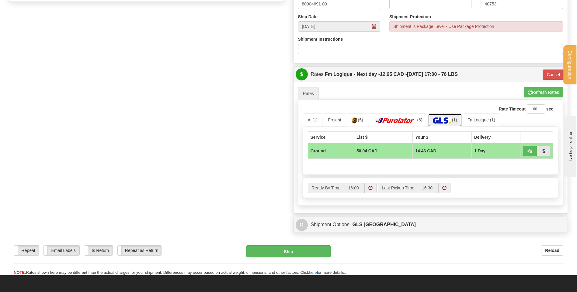
click at [448, 119] on img at bounding box center [442, 121] width 18 height 6
click at [445, 118] on img at bounding box center [442, 121] width 18 height 6
click at [524, 148] on button "button" at bounding box center [530, 151] width 14 height 10
click at [530, 150] on span "button" at bounding box center [529, 152] width 4 height 4
click at [311, 248] on button "Ship" at bounding box center [288, 252] width 84 height 12
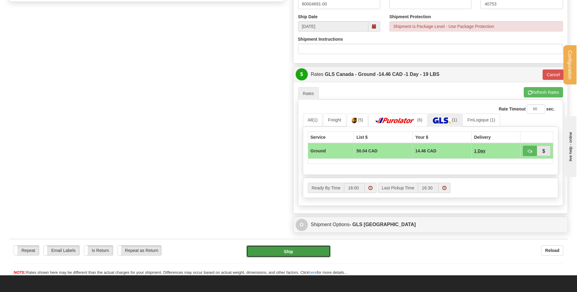
click at [307, 251] on button "Ship" at bounding box center [288, 252] width 84 height 12
click at [297, 251] on button "Ship" at bounding box center [288, 252] width 84 height 12
click at [274, 242] on div "Repeat Repeat Email Labels Email Labels Edit Is Return Is Return Repeat as Retu…" at bounding box center [288, 257] width 558 height 37
drag, startPoint x: 274, startPoint y: 242, endPoint x: 272, endPoint y: 253, distance: 11.7
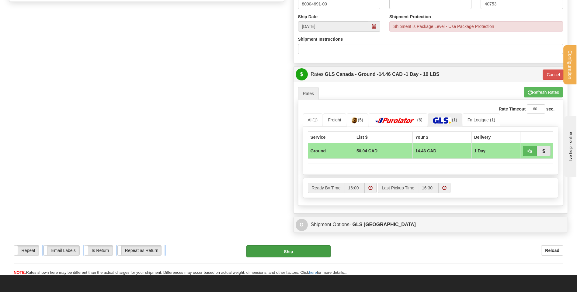
click at [272, 253] on div "Repeat Repeat Email Labels Email Labels Edit Is Return Is Return Repeat as Retu…" at bounding box center [288, 257] width 558 height 37
click at [272, 253] on button "Ship" at bounding box center [288, 252] width 84 height 12
click at [274, 252] on button "Ship" at bounding box center [288, 252] width 84 height 12
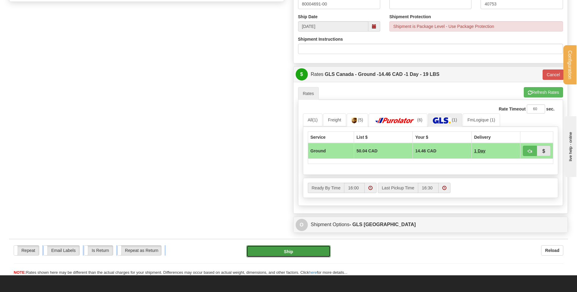
click at [274, 252] on button "Ship" at bounding box center [288, 252] width 84 height 12
click at [227, 187] on div "Create a label for the return Create Pickup Without Label S" at bounding box center [289, 18] width 568 height 436
drag, startPoint x: 273, startPoint y: 245, endPoint x: 275, endPoint y: 247, distance: 3.5
click at [275, 247] on div "Repeat Repeat Email Labels Email Labels Edit Is Return Is Return Repeat as Retu…" at bounding box center [288, 257] width 558 height 37
click at [275, 248] on button "Ship" at bounding box center [288, 252] width 84 height 12
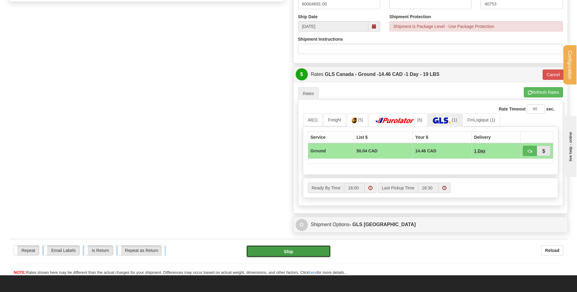
click at [275, 250] on button "Ship" at bounding box center [288, 252] width 84 height 12
click at [316, 121] on span "(1)" at bounding box center [314, 120] width 5 height 5
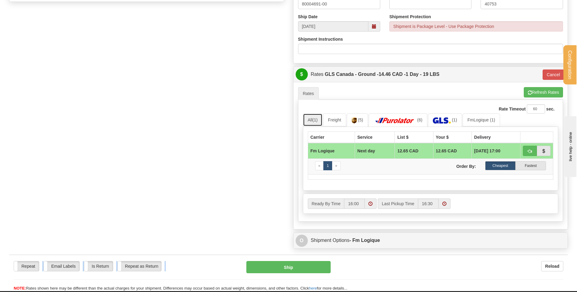
click at [316, 121] on span "(1)" at bounding box center [314, 120] width 5 height 5
click at [542, 93] on button "Refresh Rates" at bounding box center [543, 92] width 39 height 10
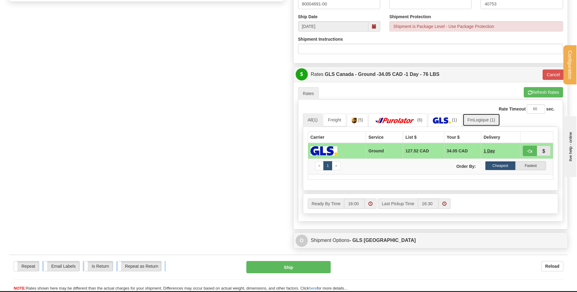
click at [473, 123] on link "FmLogique (1)" at bounding box center [480, 120] width 37 height 13
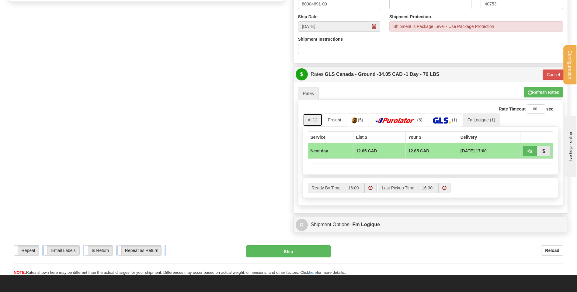
click at [311, 120] on link "All (1)" at bounding box center [313, 120] width 20 height 13
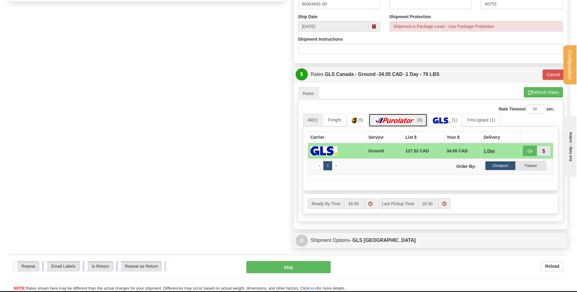
click at [422, 120] on span "(6)" at bounding box center [419, 120] width 5 height 5
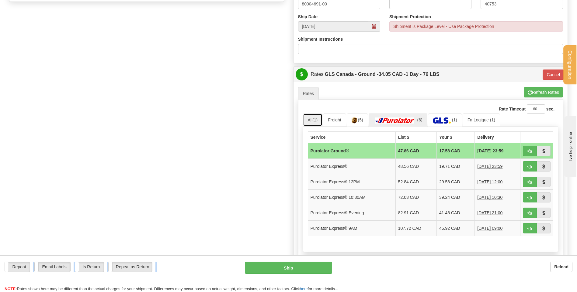
click at [313, 119] on link "All (1)" at bounding box center [313, 120] width 20 height 13
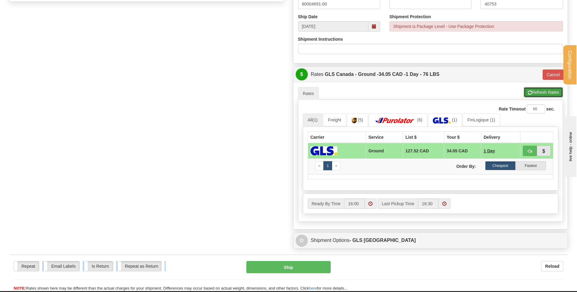
click at [535, 94] on button "Refresh Rates" at bounding box center [543, 92] width 39 height 10
type input "1"
click at [530, 152] on span "button" at bounding box center [529, 152] width 4 height 4
click at [529, 152] on span "button" at bounding box center [529, 152] width 4 height 4
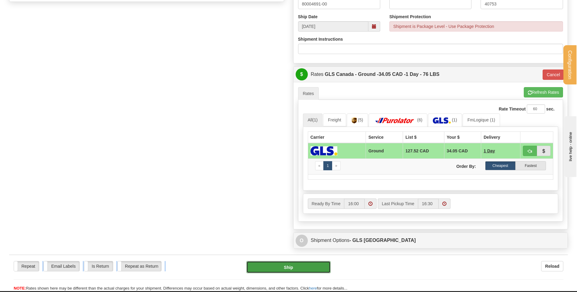
click at [272, 271] on button "Ship" at bounding box center [288, 267] width 84 height 12
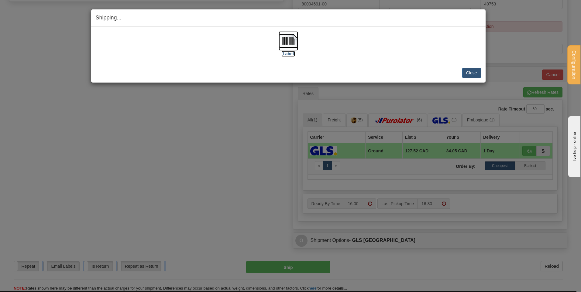
click at [289, 52] on label "[Label]" at bounding box center [289, 54] width 14 height 6
click at [468, 70] on button "Close" at bounding box center [471, 73] width 19 height 10
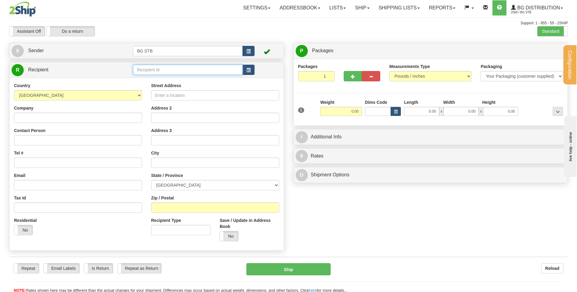
click at [179, 74] on input "text" at bounding box center [187, 70] width 109 height 10
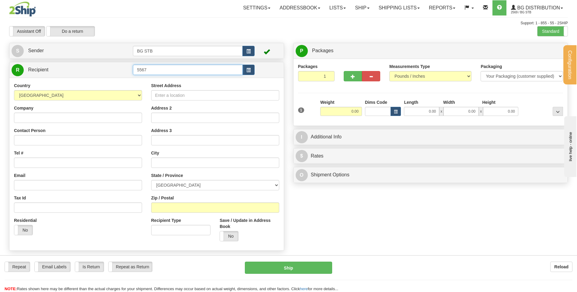
type input "5567"
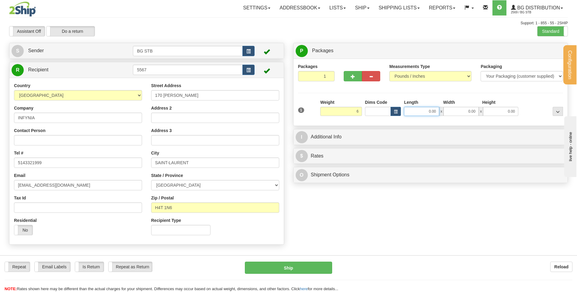
type input "6.00"
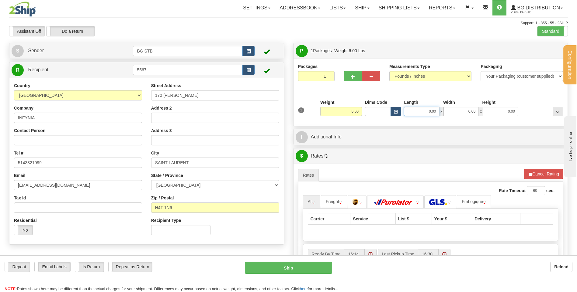
click at [417, 113] on input "0.00" at bounding box center [421, 111] width 35 height 9
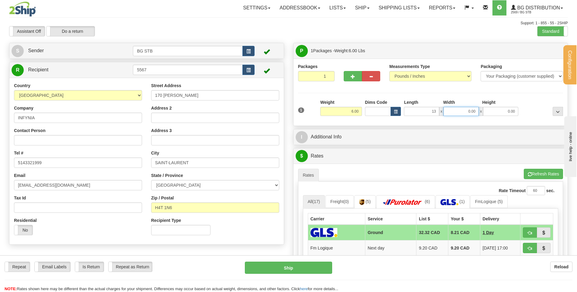
type input "13.00"
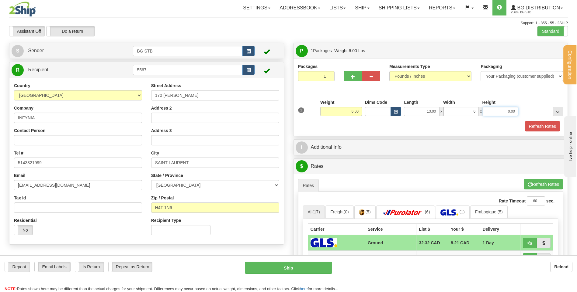
type input "6.00"
type input "10.00"
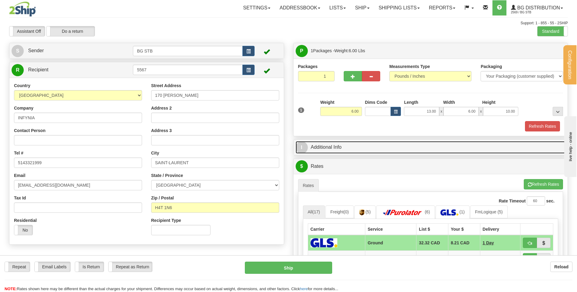
click at [366, 145] on link "I Additional Info" at bounding box center [431, 147] width 270 height 12
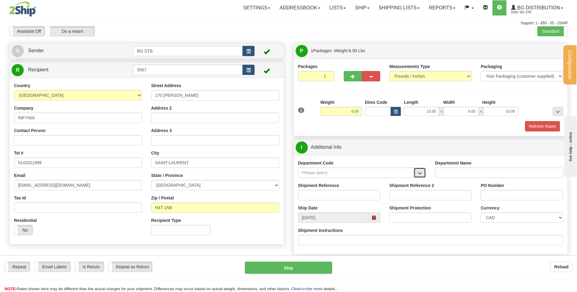
click at [417, 170] on button "button" at bounding box center [419, 173] width 12 height 10
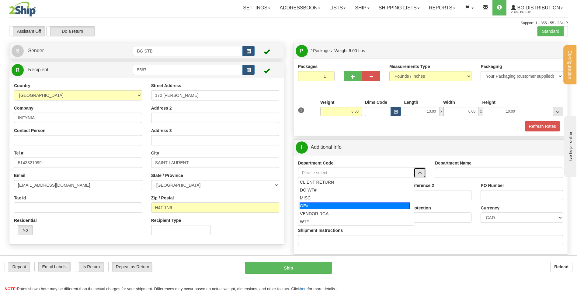
click at [363, 205] on div "OE#" at bounding box center [354, 206] width 110 height 7
type input "OE#"
type input "ORDERS"
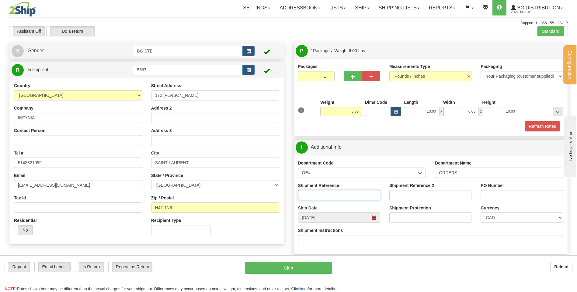
click at [356, 198] on input "Shipment Reference" at bounding box center [339, 195] width 82 height 10
type input "80004705-00"
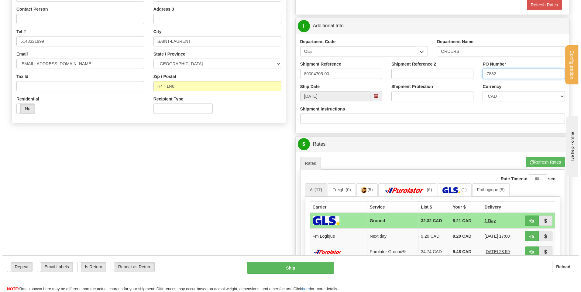
scroll to position [152, 0]
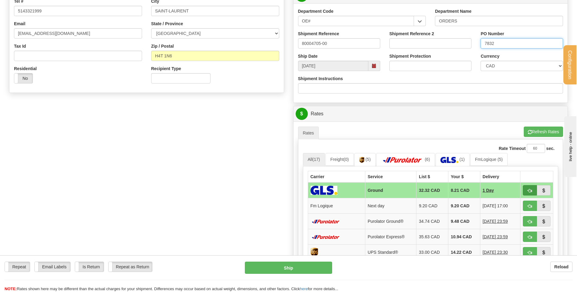
type input "7832"
click at [530, 189] on span "button" at bounding box center [529, 191] width 4 height 4
type input "1"
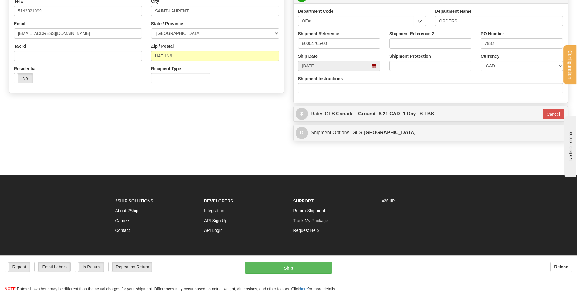
click at [283, 261] on div "Repeat Repeat Email Labels Email Labels Edit Is Return Is Return Repeat as Retu…" at bounding box center [288, 274] width 577 height 37
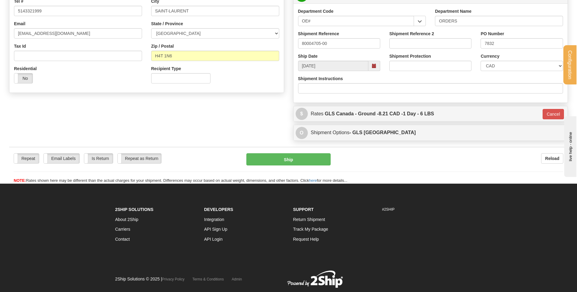
click at [283, 266] on div "2Ship Solutions About 2Ship Carriers Contact Developers Integration API Sign Up…" at bounding box center [289, 247] width 356 height 84
click at [309, 155] on button "Ship" at bounding box center [288, 160] width 84 height 12
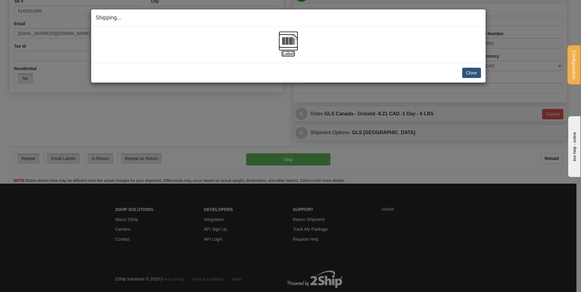
click at [291, 53] on label "[Label]" at bounding box center [289, 54] width 14 height 6
click at [472, 70] on button "Close" at bounding box center [471, 73] width 19 height 10
click at [472, 71] on button "Close" at bounding box center [471, 73] width 19 height 10
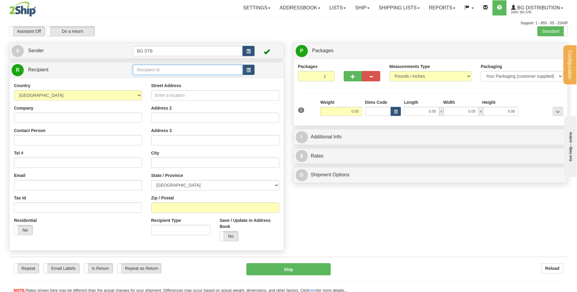
click at [172, 73] on input "text" at bounding box center [187, 70] width 109 height 10
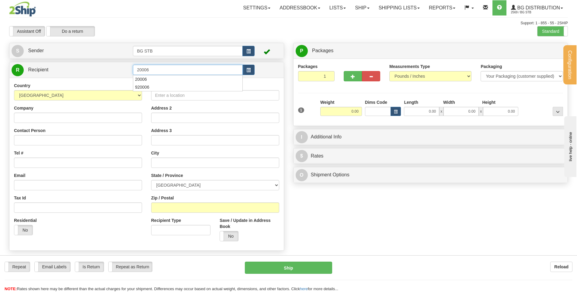
type input "20006"
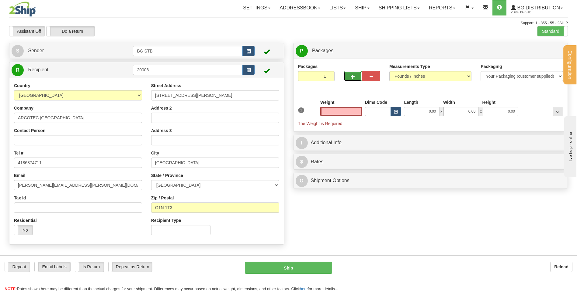
type input "0.00"
click at [354, 75] on span "button" at bounding box center [353, 77] width 4 height 4
click at [353, 72] on button "button" at bounding box center [353, 76] width 18 height 10
type input "3"
click at [351, 112] on input "0.00" at bounding box center [341, 111] width 42 height 9
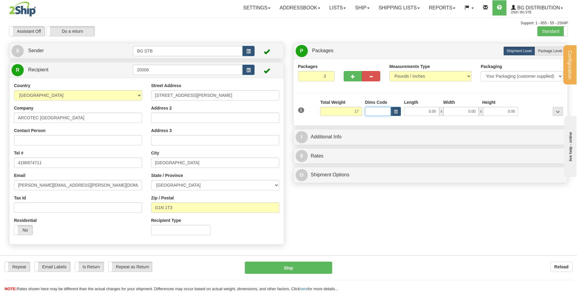
type input "17.00"
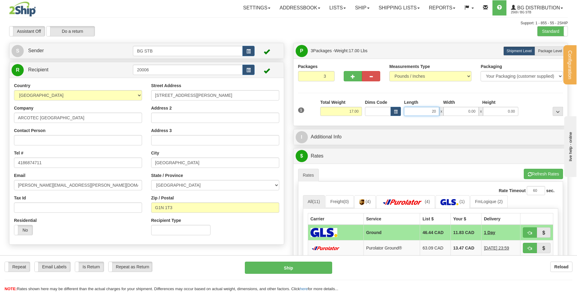
type input "20.00"
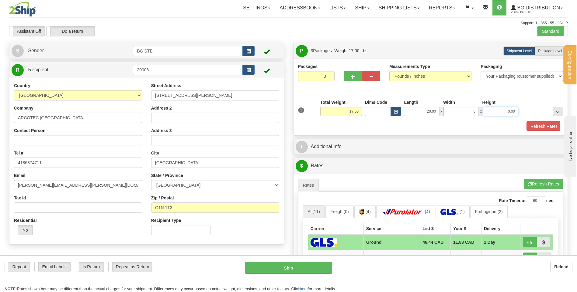
type input "8.00"
type input "14.00"
click at [552, 51] on span "Package Level" at bounding box center [550, 51] width 24 height 4
radio input "true"
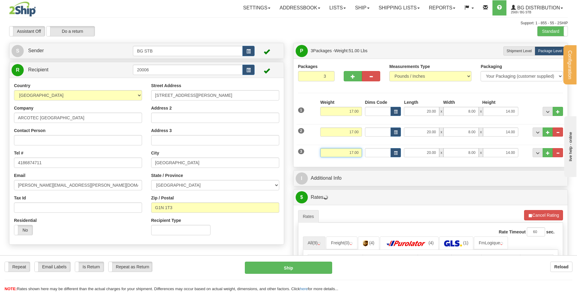
drag, startPoint x: 359, startPoint y: 152, endPoint x: 335, endPoint y: 159, distance: 24.3
click at [335, 159] on div "Weight 17.00" at bounding box center [341, 155] width 45 height 14
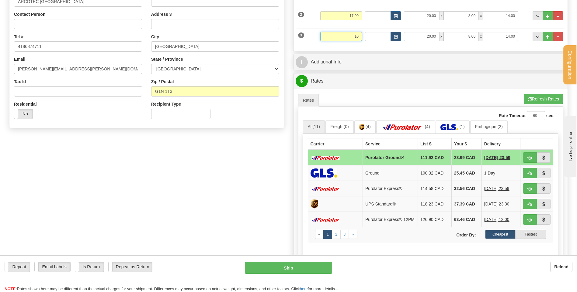
scroll to position [122, 0]
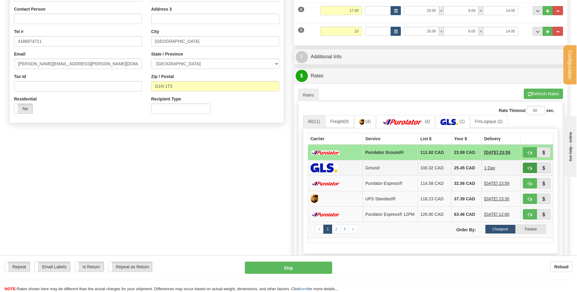
type input "10.00"
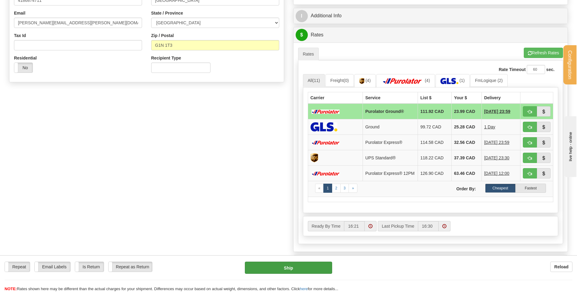
scroll to position [152, 0]
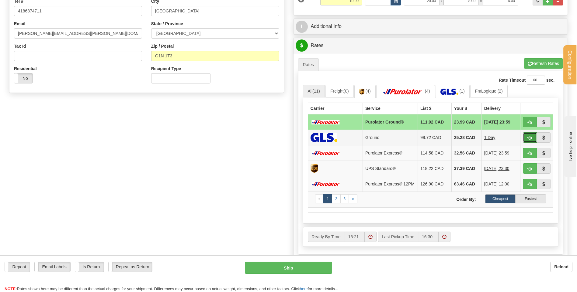
click at [525, 136] on button "button" at bounding box center [530, 138] width 14 height 10
type input "1"
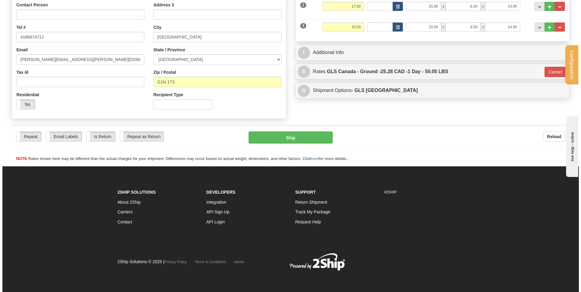
scroll to position [126, 0]
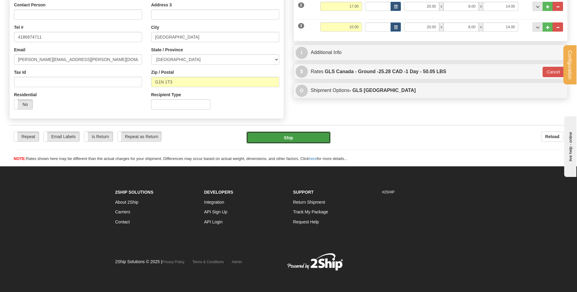
click at [295, 138] on button "Ship" at bounding box center [288, 138] width 84 height 12
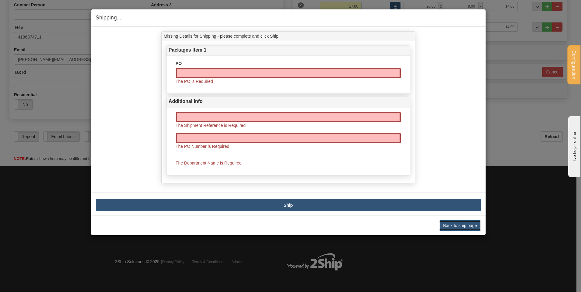
click at [447, 225] on button "Back to ship page" at bounding box center [460, 226] width 42 height 10
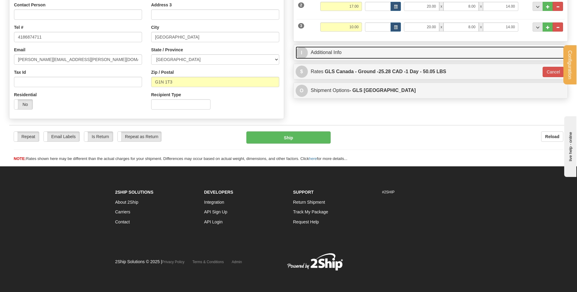
click at [322, 51] on link "I Additional Info" at bounding box center [431, 53] width 270 height 12
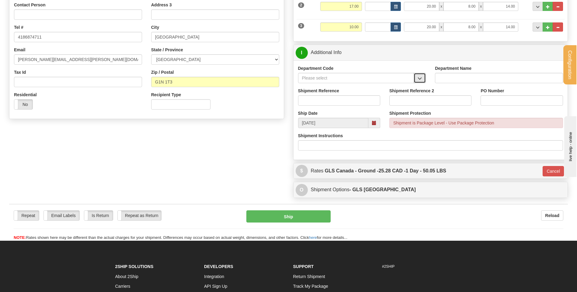
click at [419, 82] on button "button" at bounding box center [419, 78] width 12 height 10
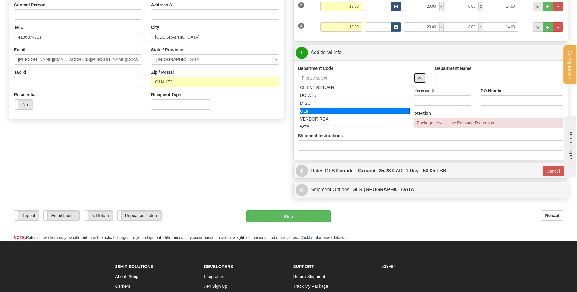
click at [340, 109] on div "OE#" at bounding box center [354, 111] width 110 height 7
type input "OE#"
type input "ORDERS"
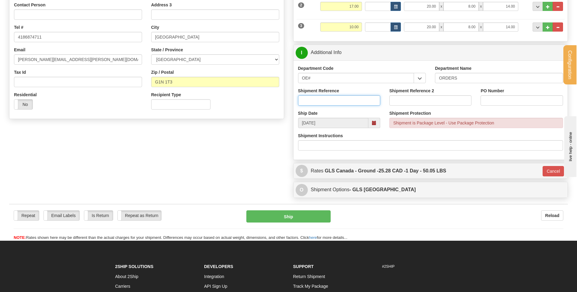
click at [337, 100] on input "Shipment Reference" at bounding box center [339, 100] width 82 height 10
type input "80003547-01"
click at [500, 100] on input "PO Number" at bounding box center [521, 100] width 82 height 10
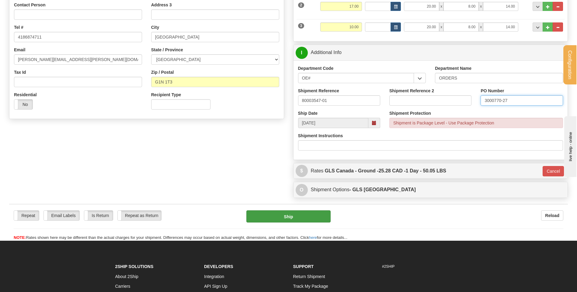
type input "3000770-27"
click at [287, 218] on button "Ship" at bounding box center [288, 217] width 84 height 12
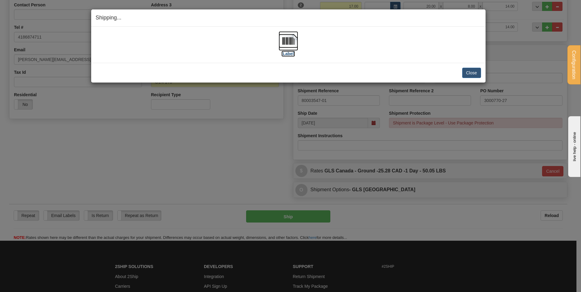
click at [288, 56] on label "[Label]" at bounding box center [289, 54] width 14 height 6
